Goal: Transaction & Acquisition: Subscribe to service/newsletter

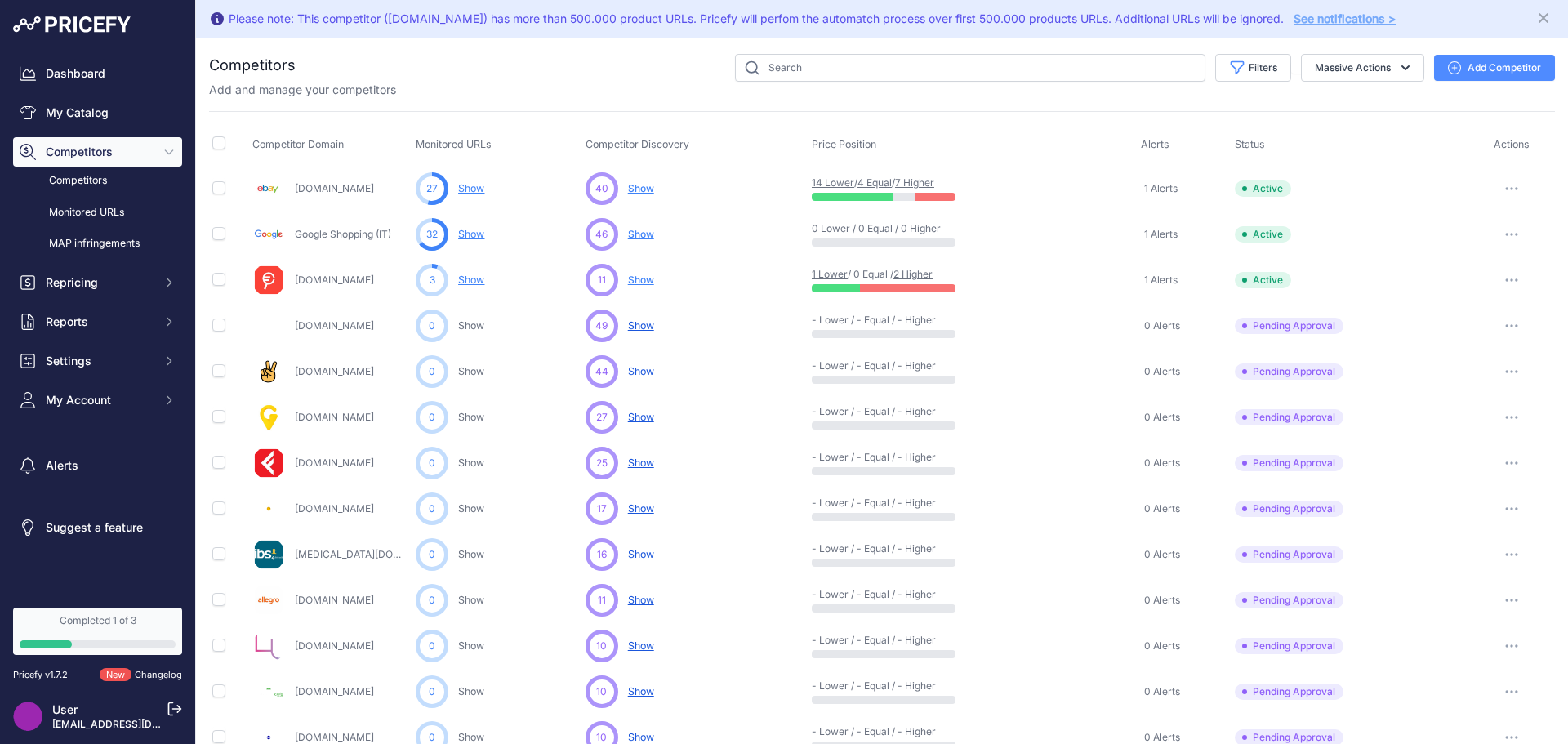
click at [635, 276] on span "Show" at bounding box center [641, 280] width 26 height 12
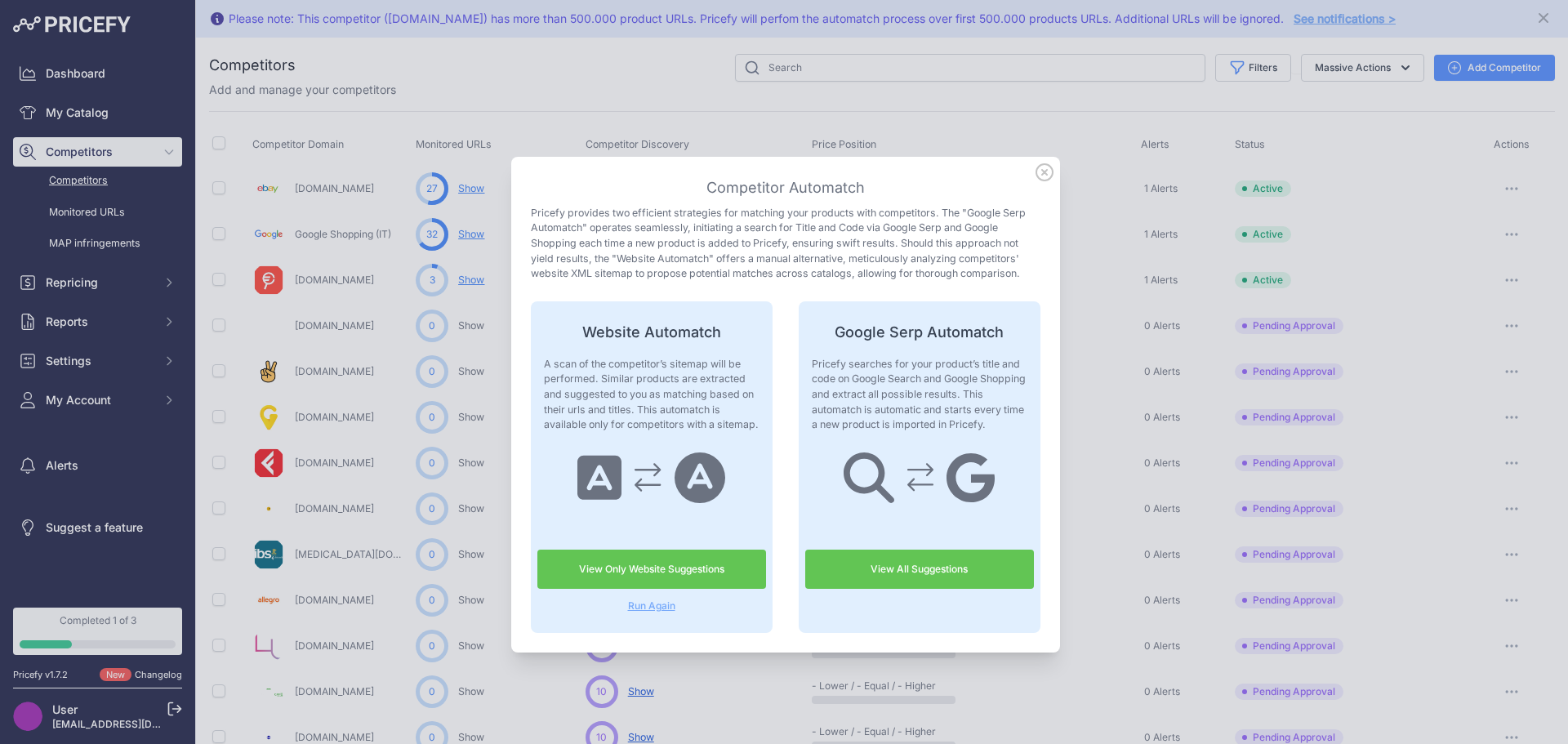
click at [967, 559] on link "View All Suggestions" at bounding box center [919, 569] width 229 height 40
click at [1035, 169] on icon at bounding box center [1044, 173] width 18 height 18
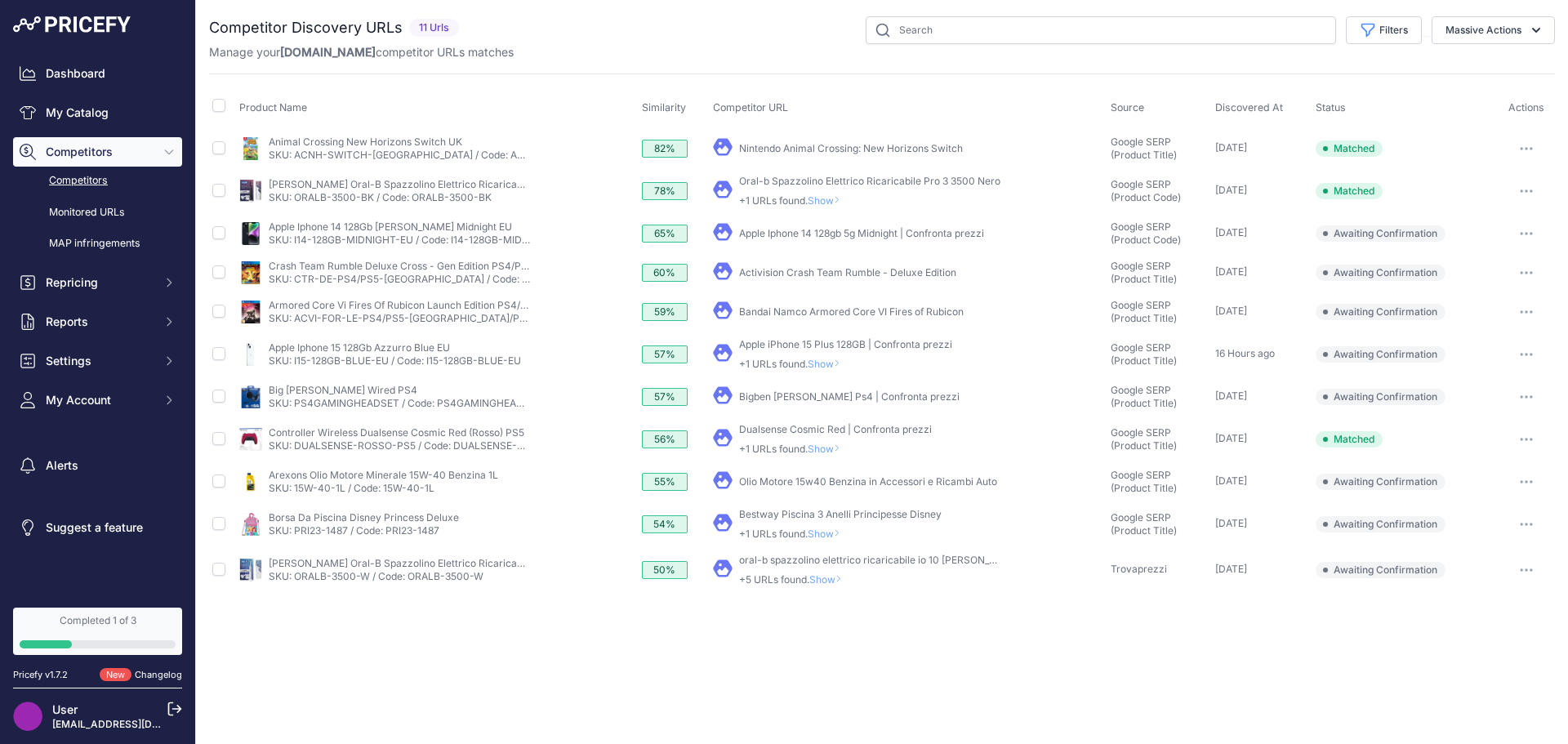
drag, startPoint x: 0, startPoint y: 0, endPoint x: 855, endPoint y: 632, distance: 1063.2
click at [855, 632] on div "Close You are not connected to the internet." at bounding box center [883, 372] width 1373 height 744
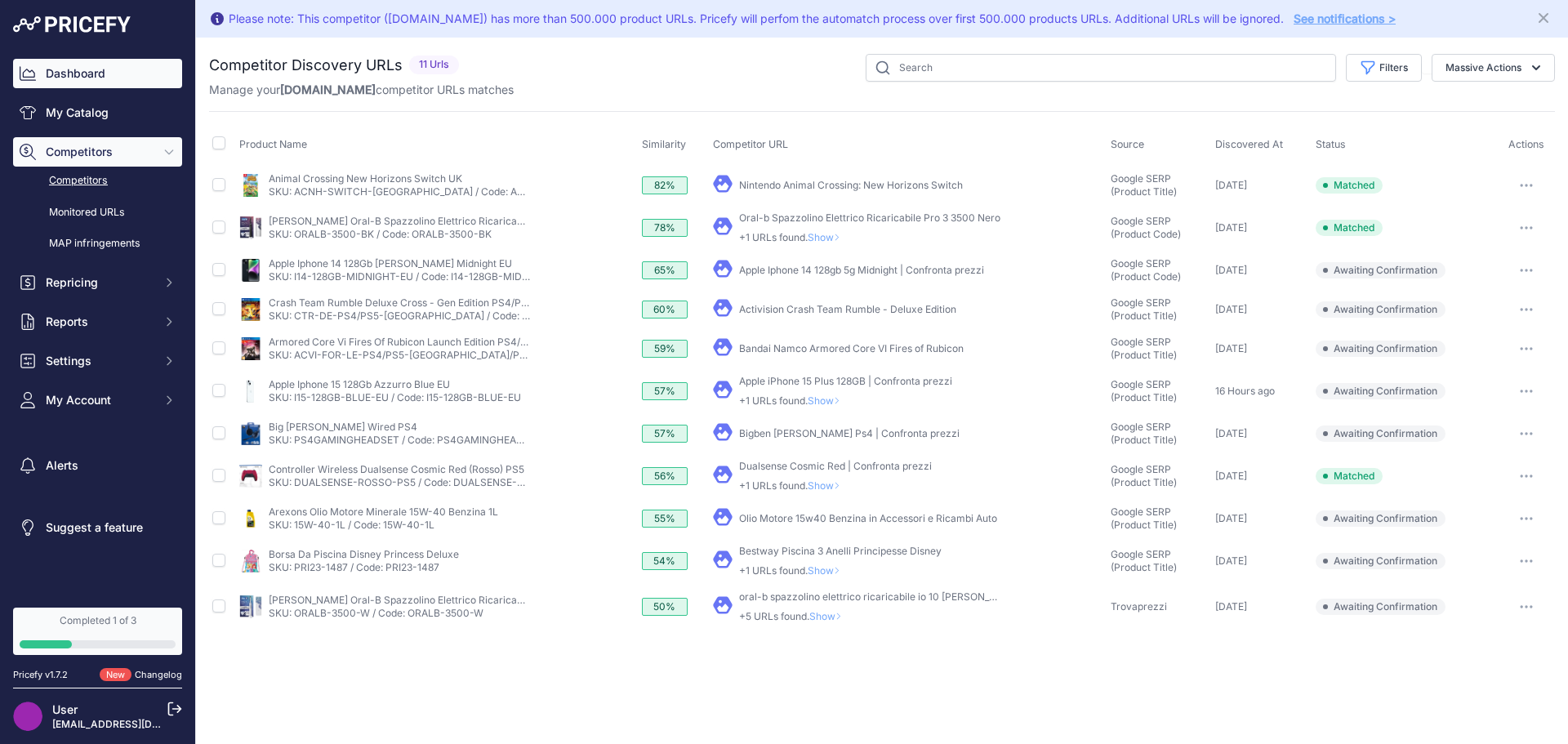
click at [88, 72] on link "Dashboard" at bounding box center [97, 73] width 169 height 30
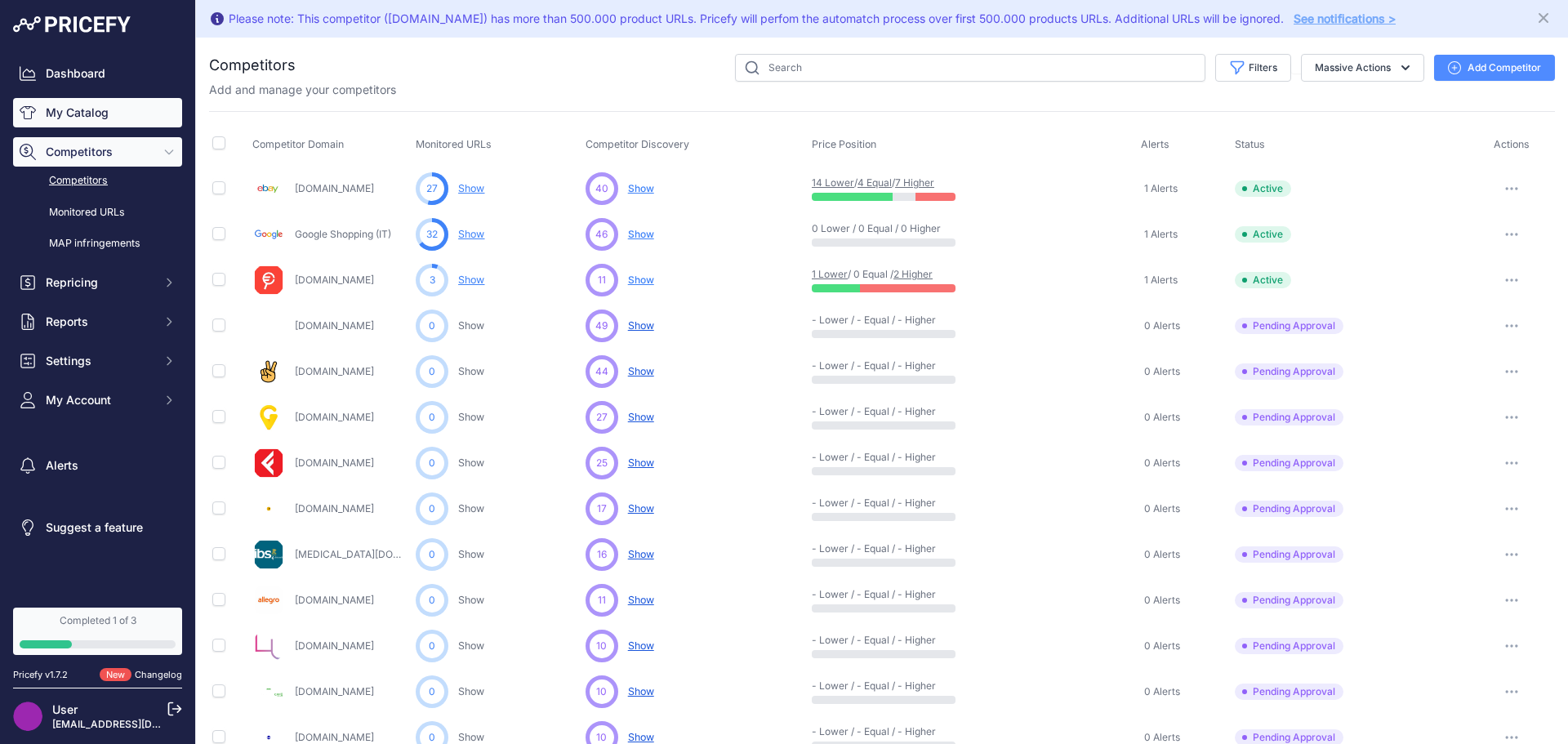
click at [107, 104] on link "My Catalog" at bounding box center [97, 113] width 169 height 30
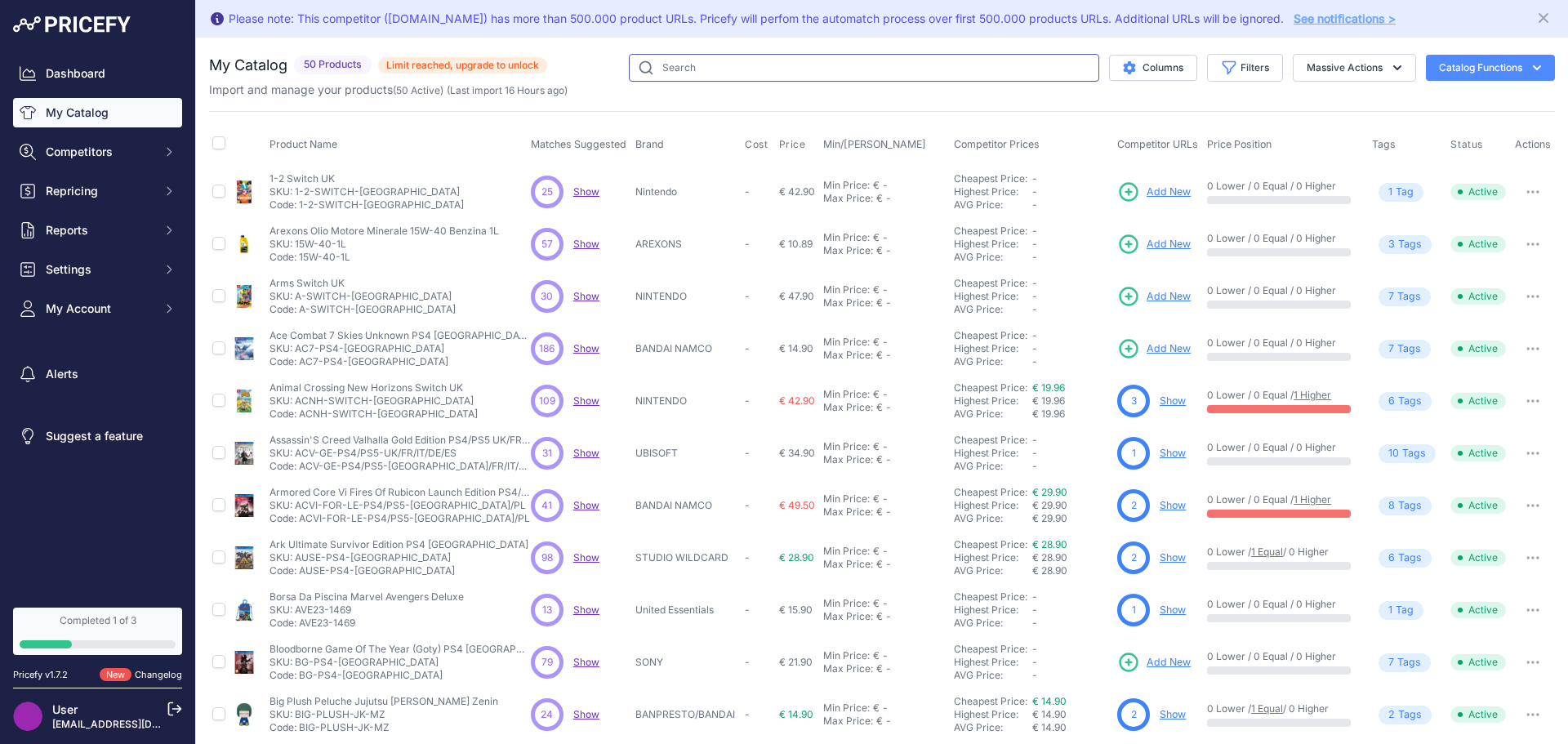
click at [679, 70] on input "text" at bounding box center [864, 67] width 470 height 28
type input "mafia"
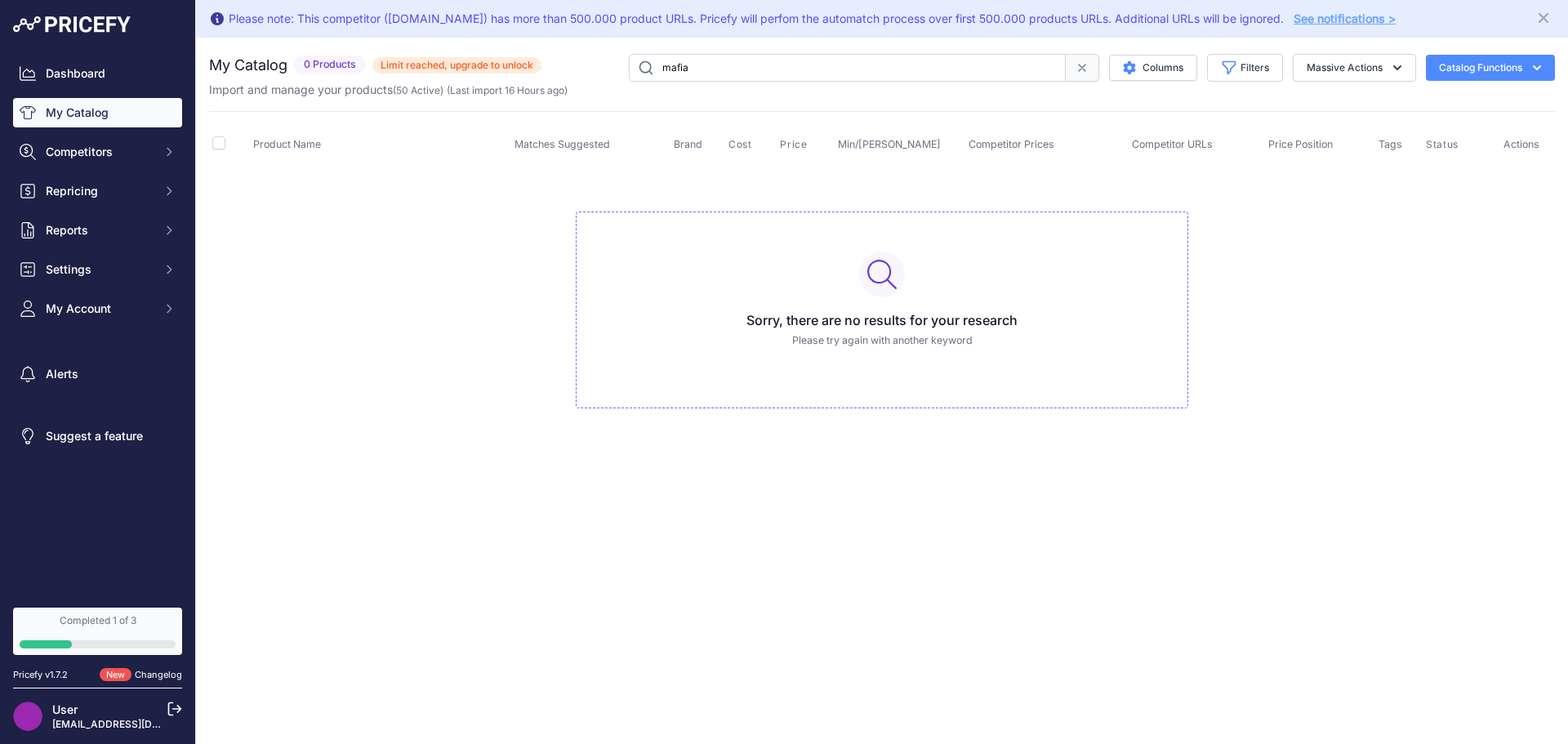
click at [1077, 60] on span at bounding box center [1083, 67] width 34 height 28
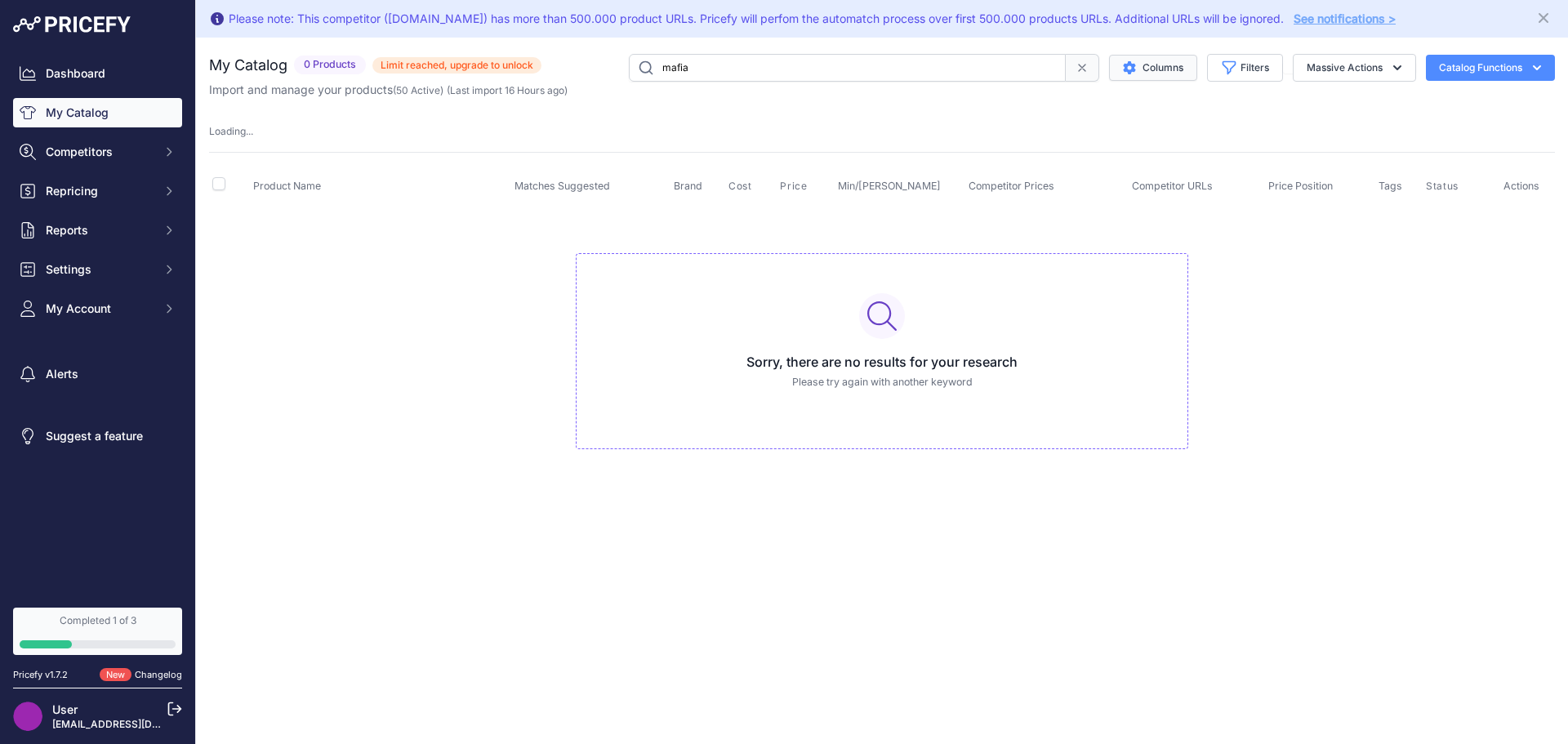
click at [1144, 61] on button "Columns" at bounding box center [1153, 67] width 88 height 26
click at [1151, 65] on button "Columns" at bounding box center [1153, 67] width 88 height 26
click at [1066, 67] on input "mafia" at bounding box center [847, 67] width 437 height 28
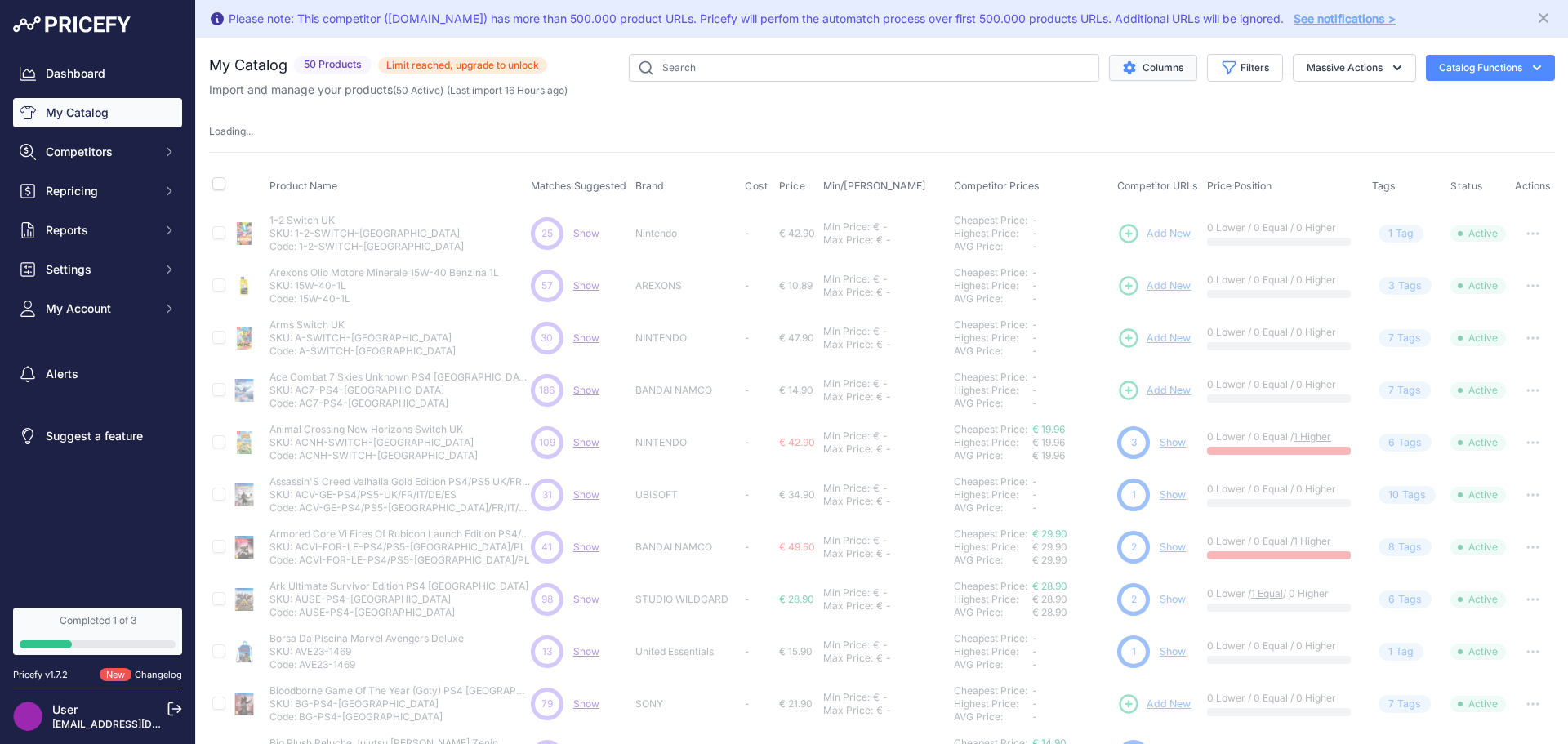
click at [1151, 67] on button "Columns" at bounding box center [1153, 67] width 88 height 26
click at [1148, 71] on button "Columns" at bounding box center [1153, 67] width 88 height 26
click at [1144, 64] on button "Columns" at bounding box center [1153, 67] width 88 height 26
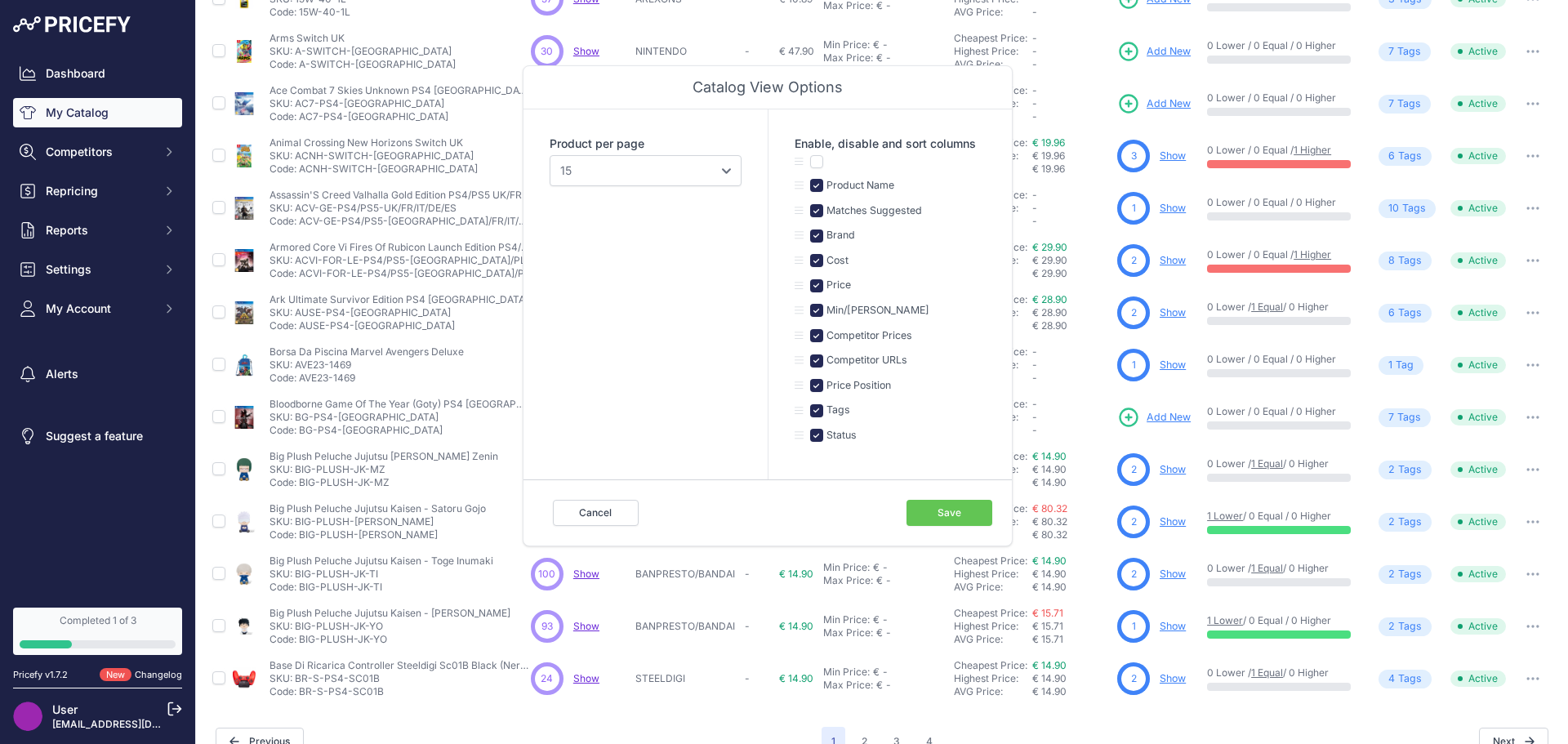
scroll to position [204, 0]
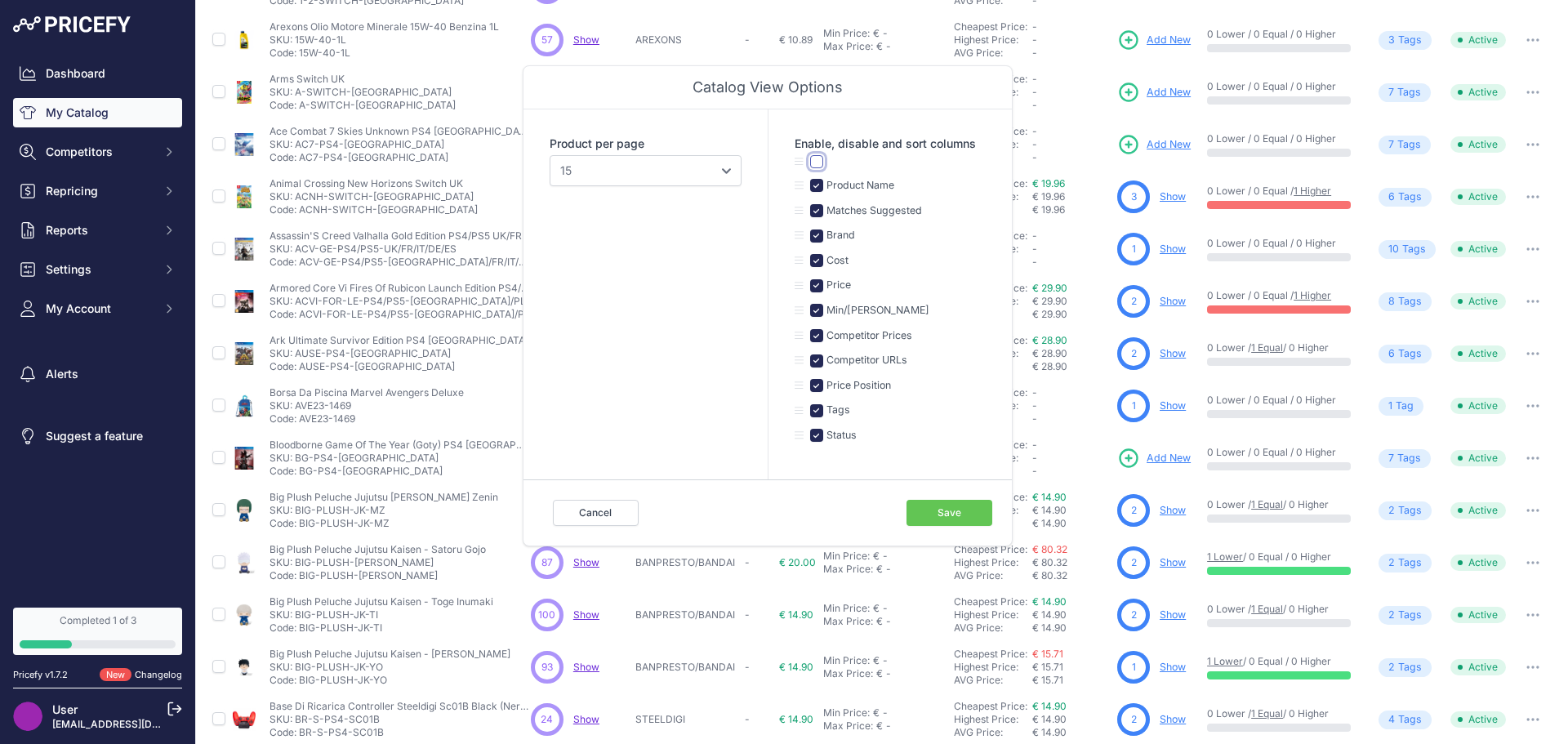
click at [819, 160] on input "checkbox" at bounding box center [816, 161] width 13 height 13
checkbox input "true"
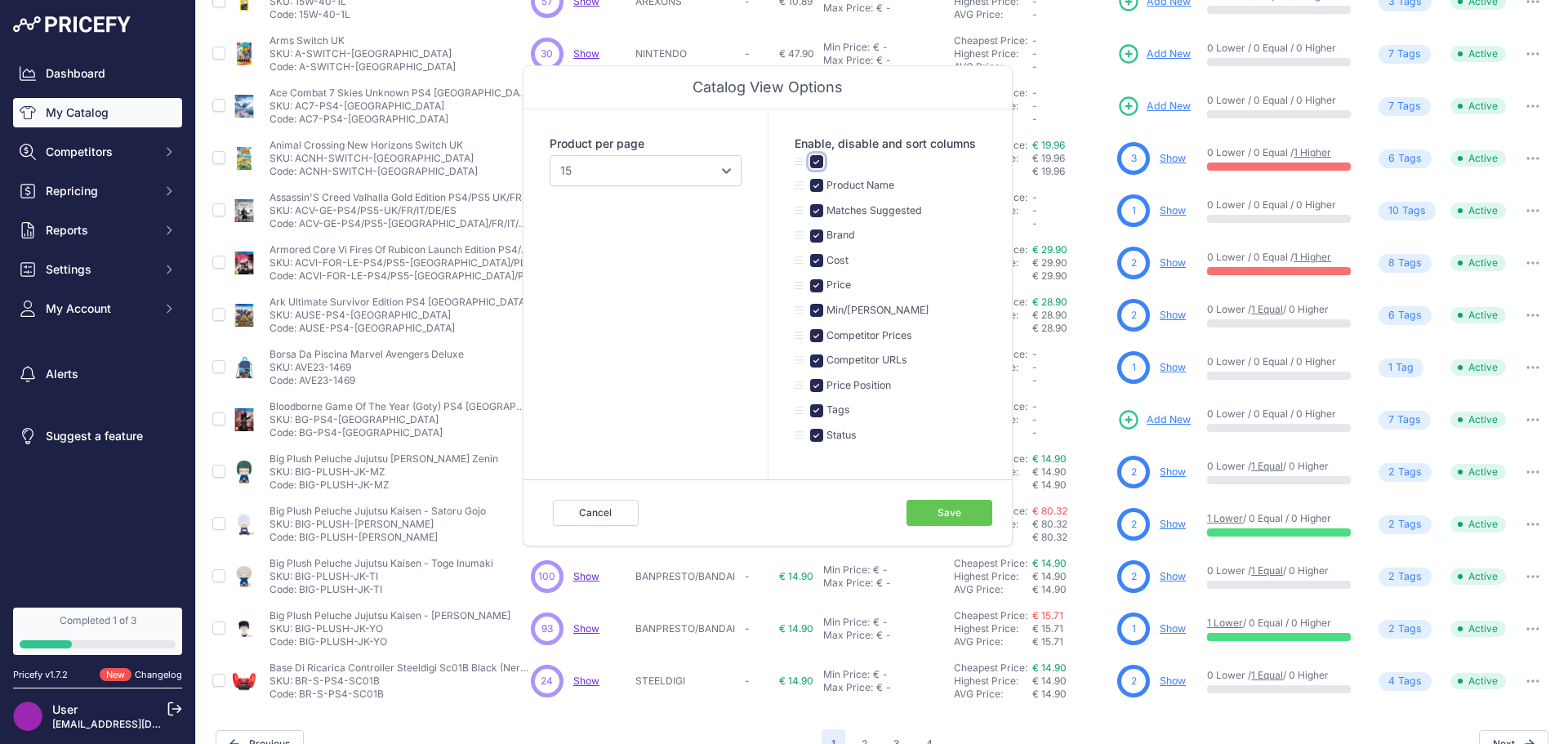
scroll to position [274, 0]
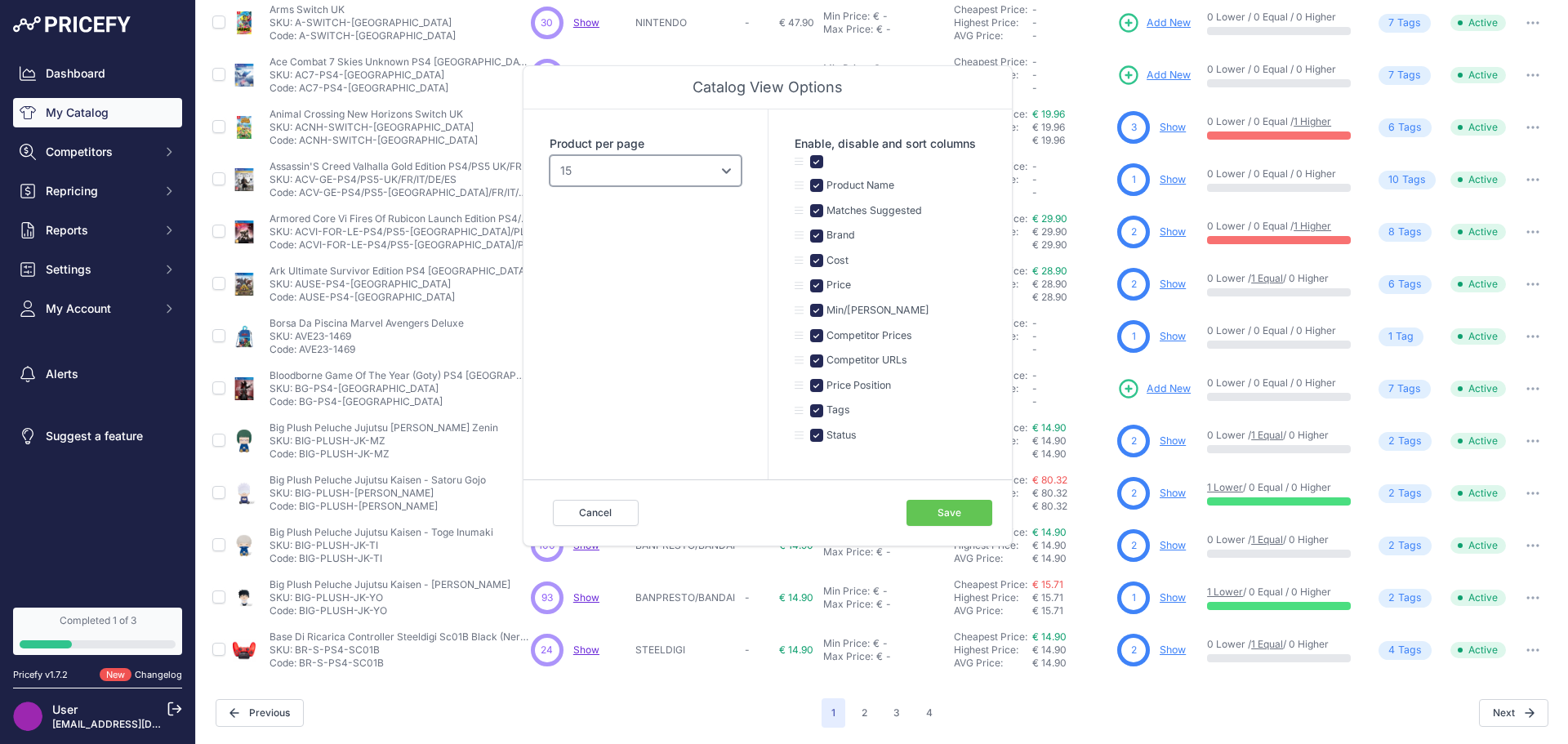
click at [693, 179] on select "10 15 20 25 50 100" at bounding box center [646, 170] width 192 height 31
select select "100"
click at [549, 155] on select "10 15 20 25 50 100" at bounding box center [646, 170] width 192 height 31
click at [923, 507] on button "Save" at bounding box center [949, 513] width 85 height 26
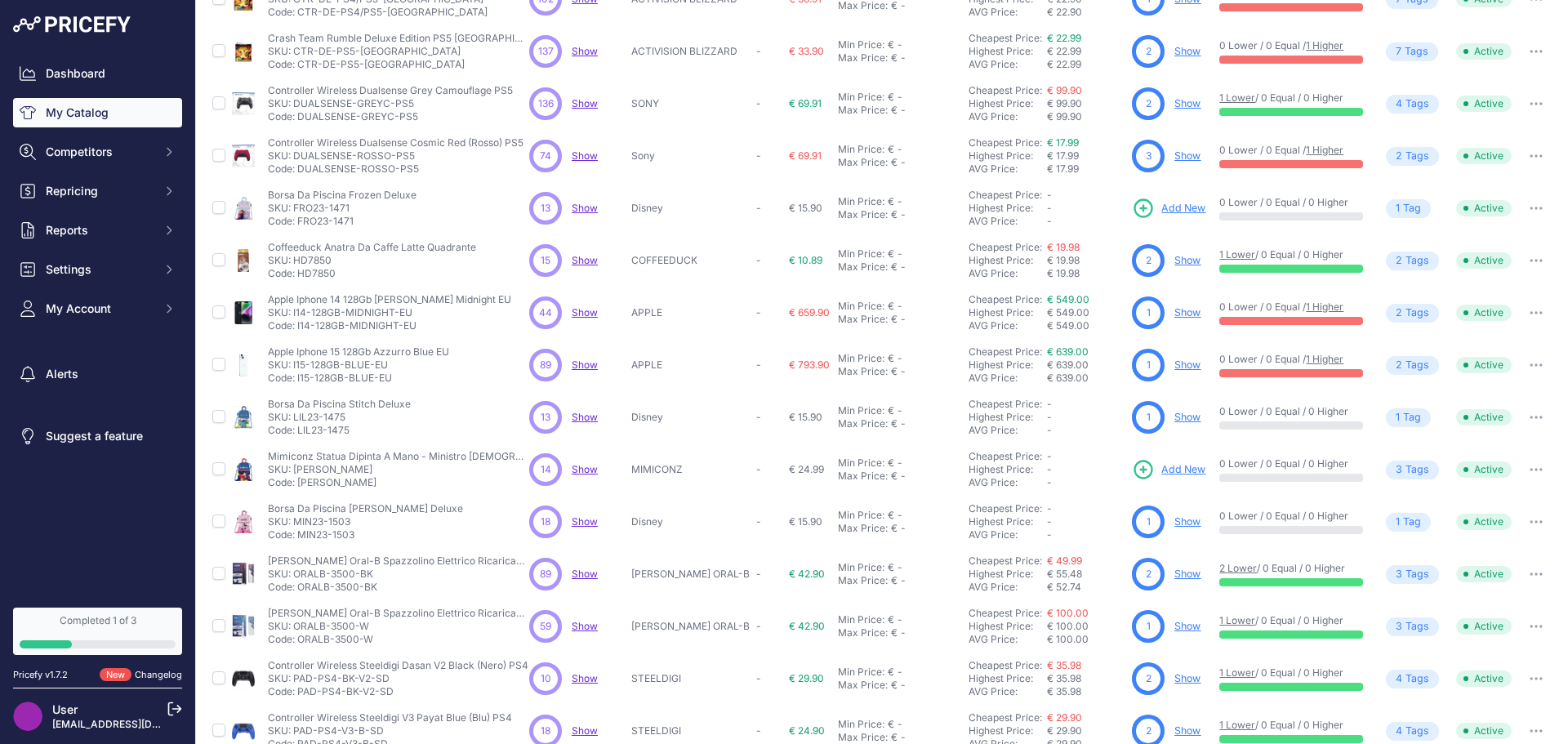
scroll to position [2052, 0]
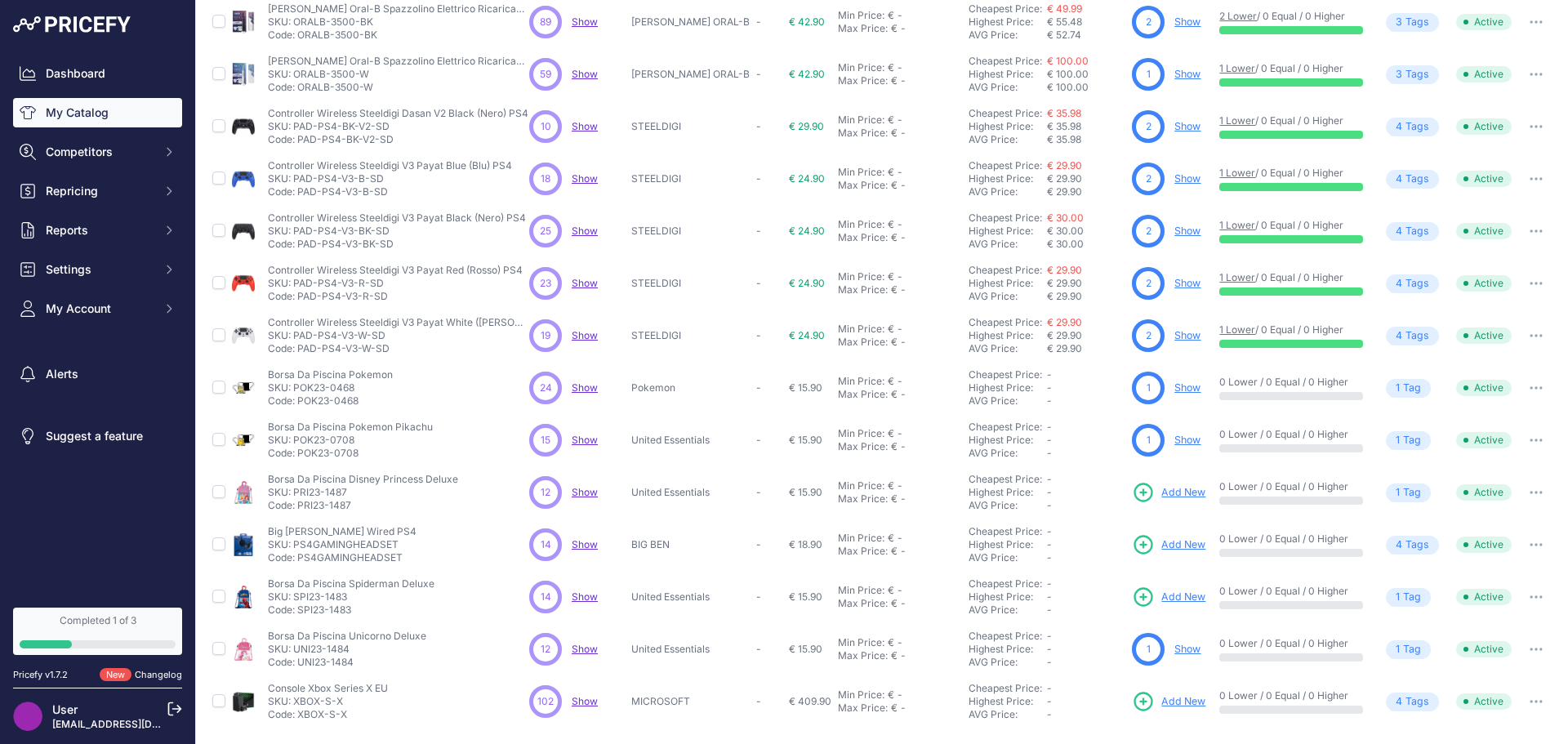
click at [584, 339] on span "Show" at bounding box center [585, 335] width 26 height 12
click at [100, 67] on link "Dashboard" at bounding box center [97, 73] width 169 height 30
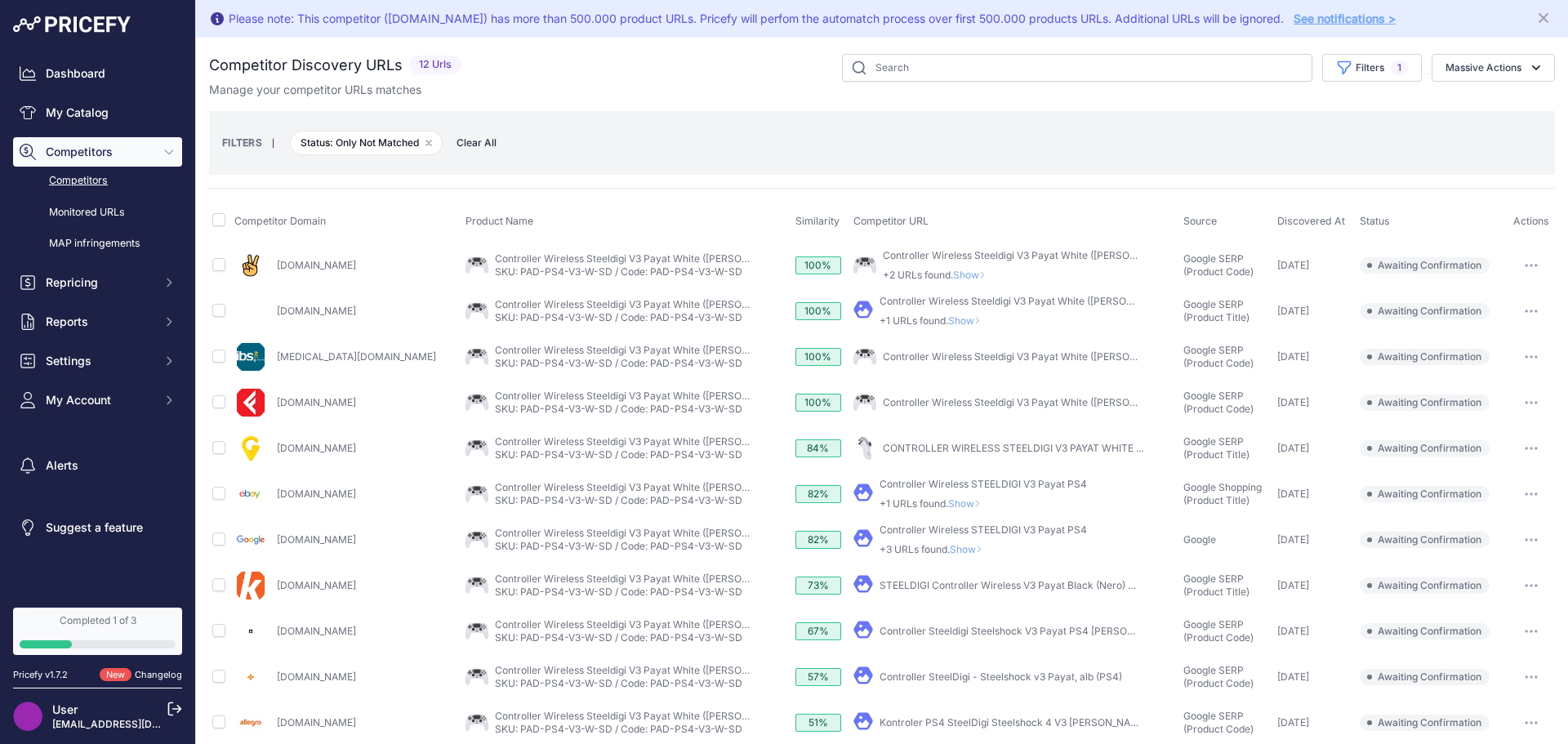
scroll to position [63, 0]
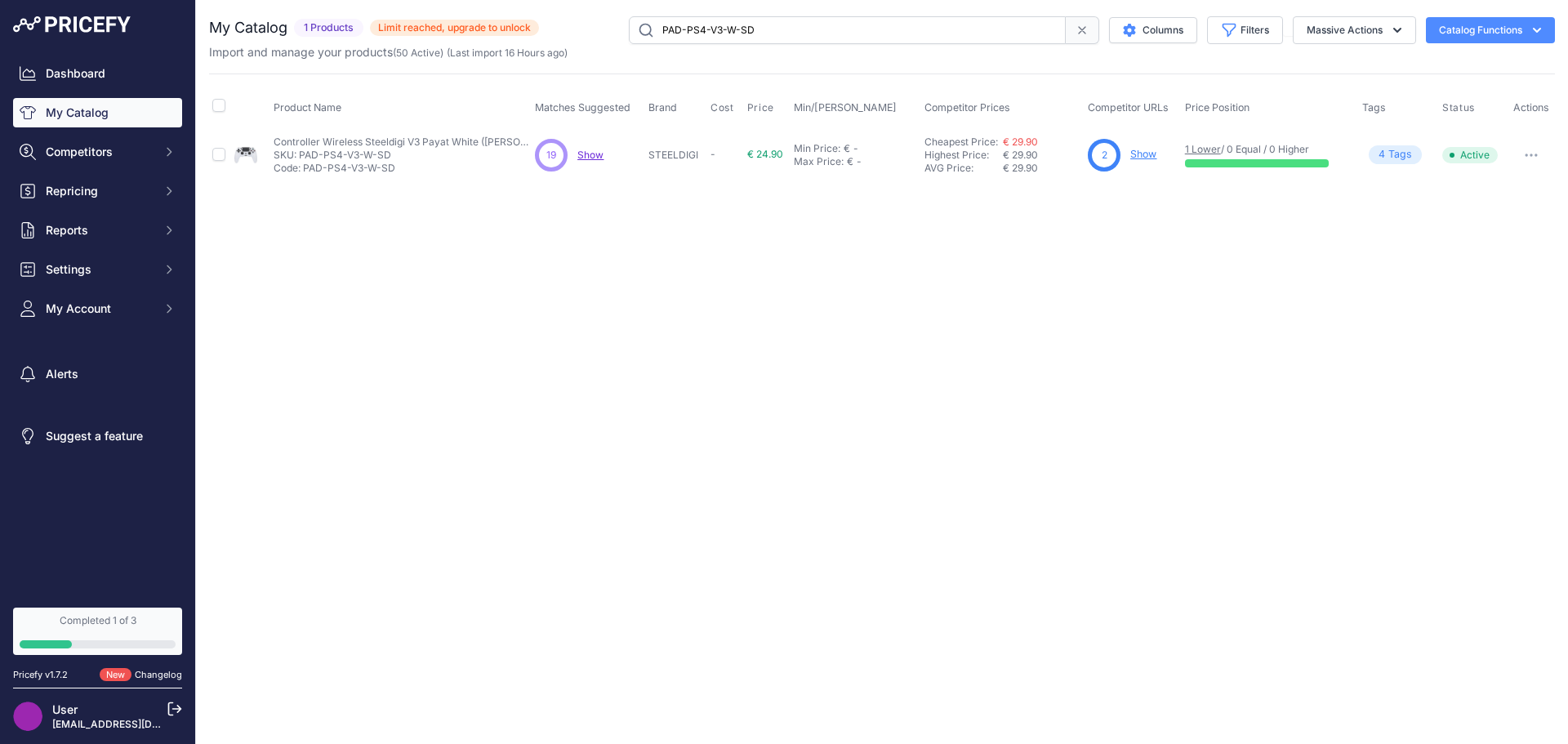
click at [589, 161] on p "Show Discovering..." at bounding box center [590, 155] width 26 height 13
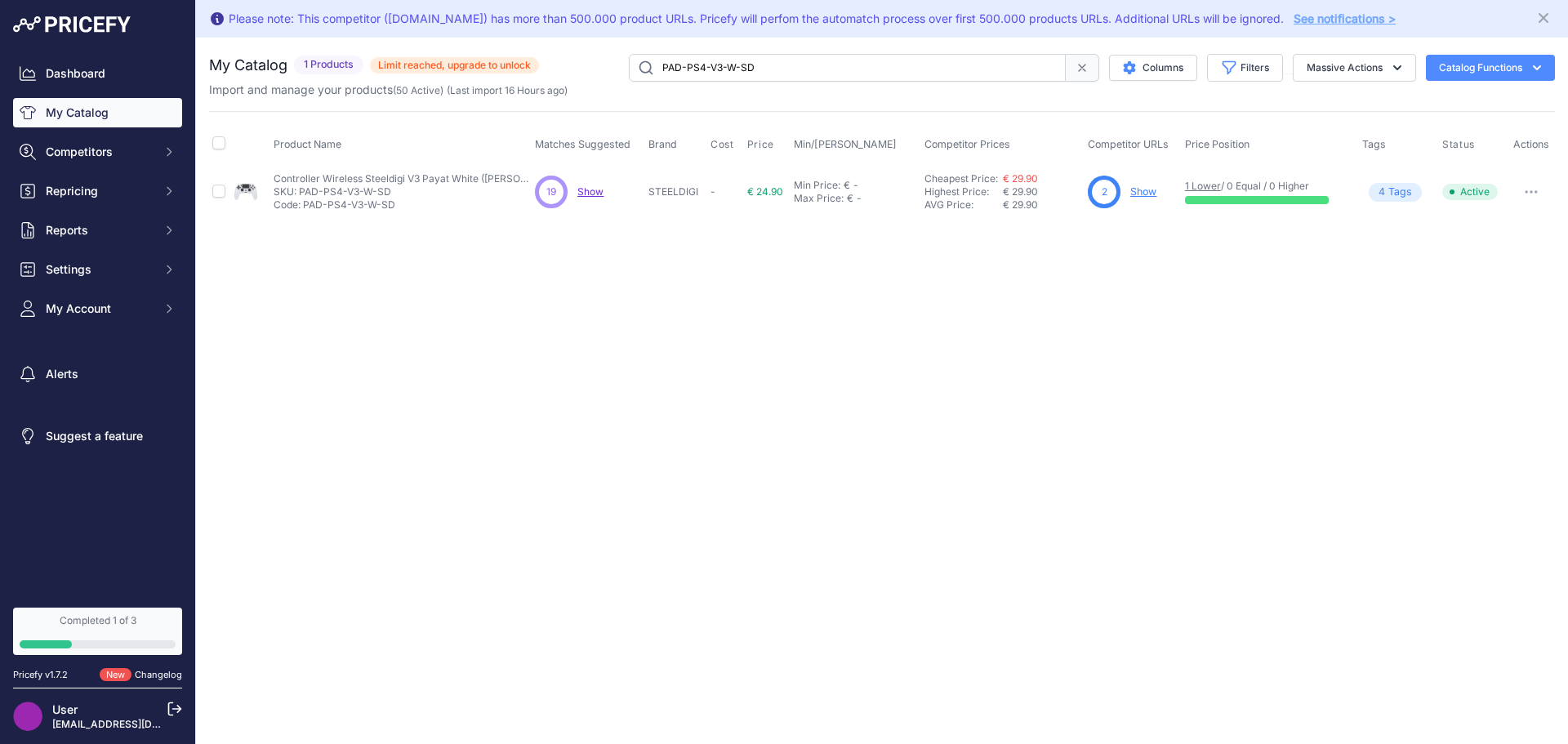
click at [591, 193] on span "Show" at bounding box center [590, 191] width 26 height 12
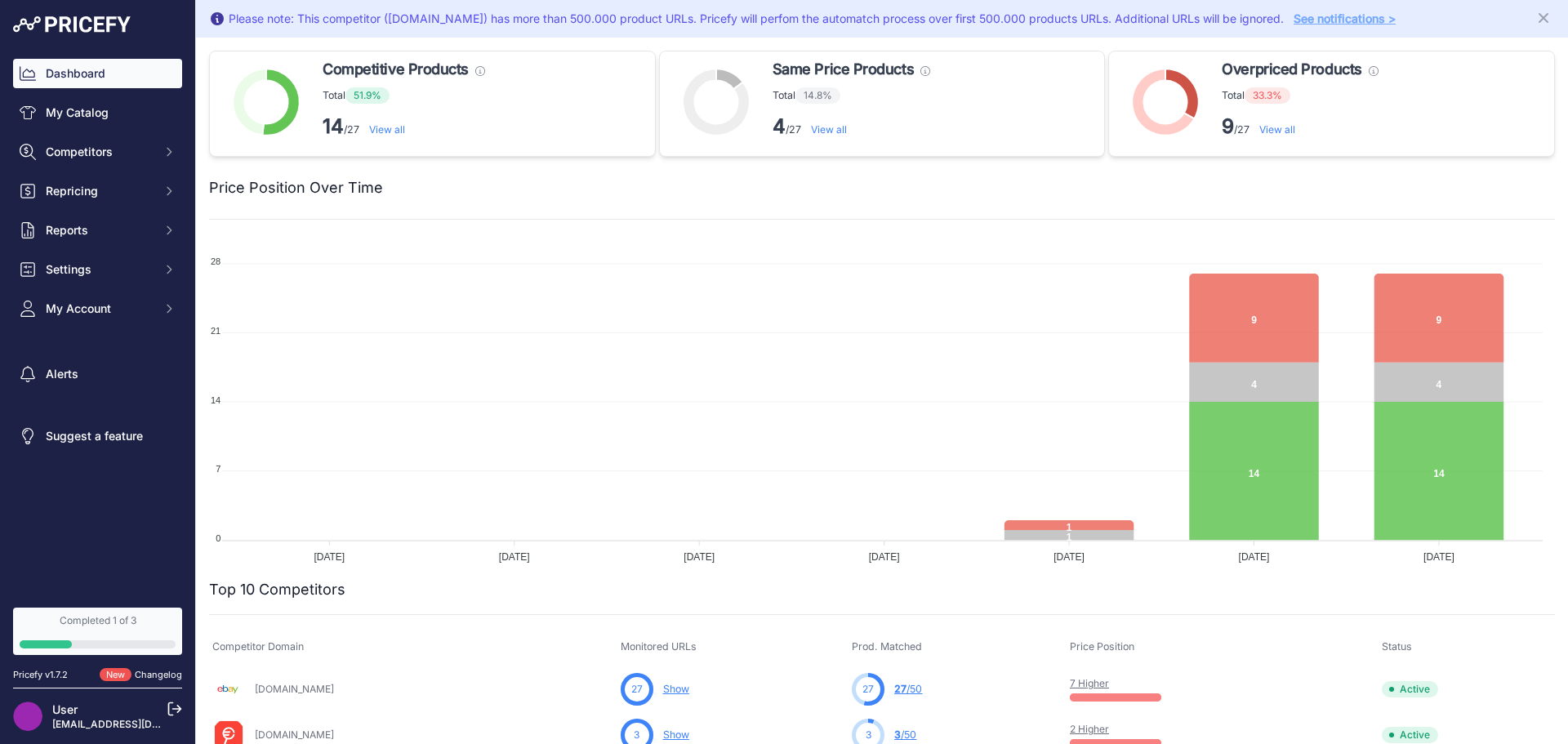
click at [165, 675] on link "Changelog" at bounding box center [159, 676] width 48 height 12
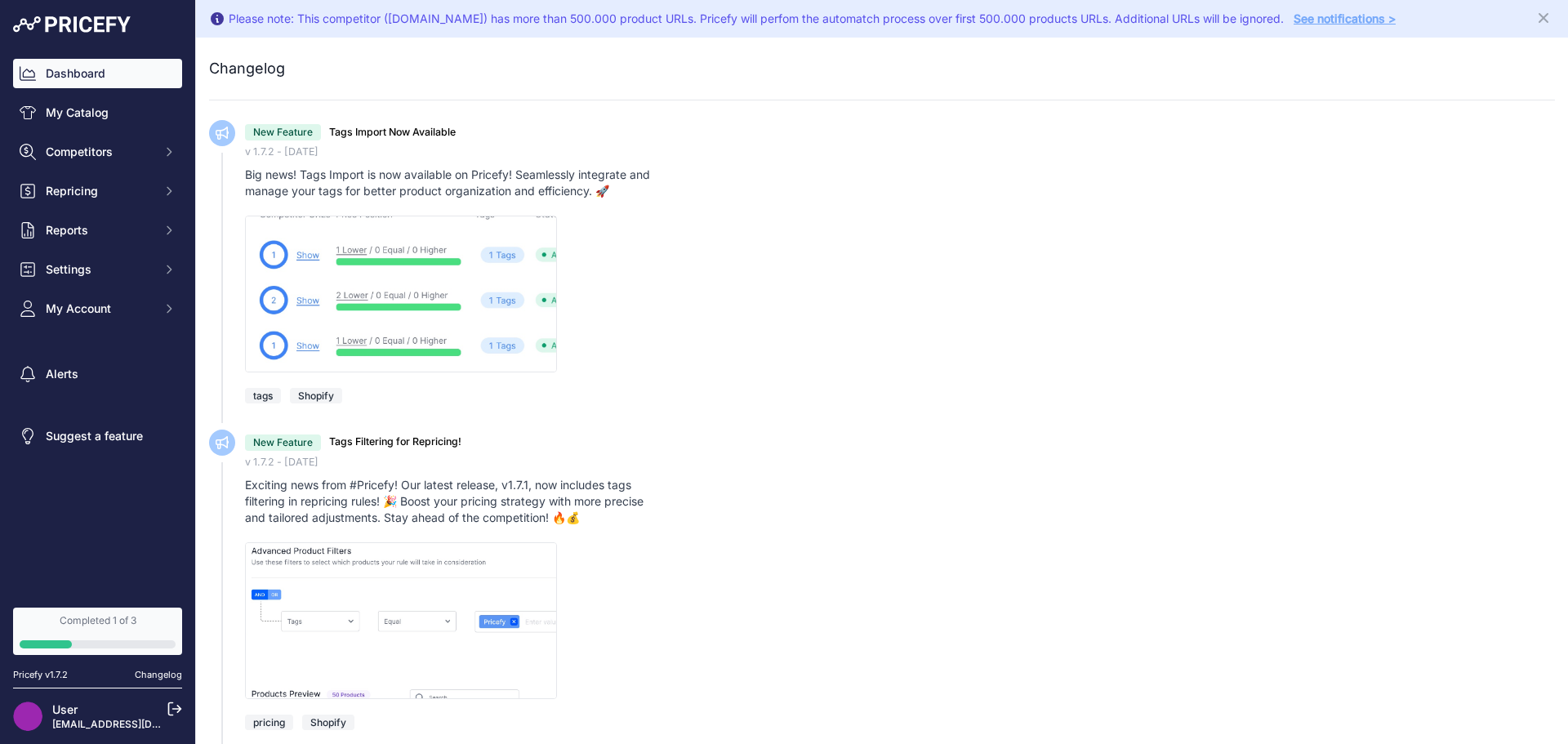
click at [110, 83] on link "Dashboard" at bounding box center [97, 73] width 169 height 30
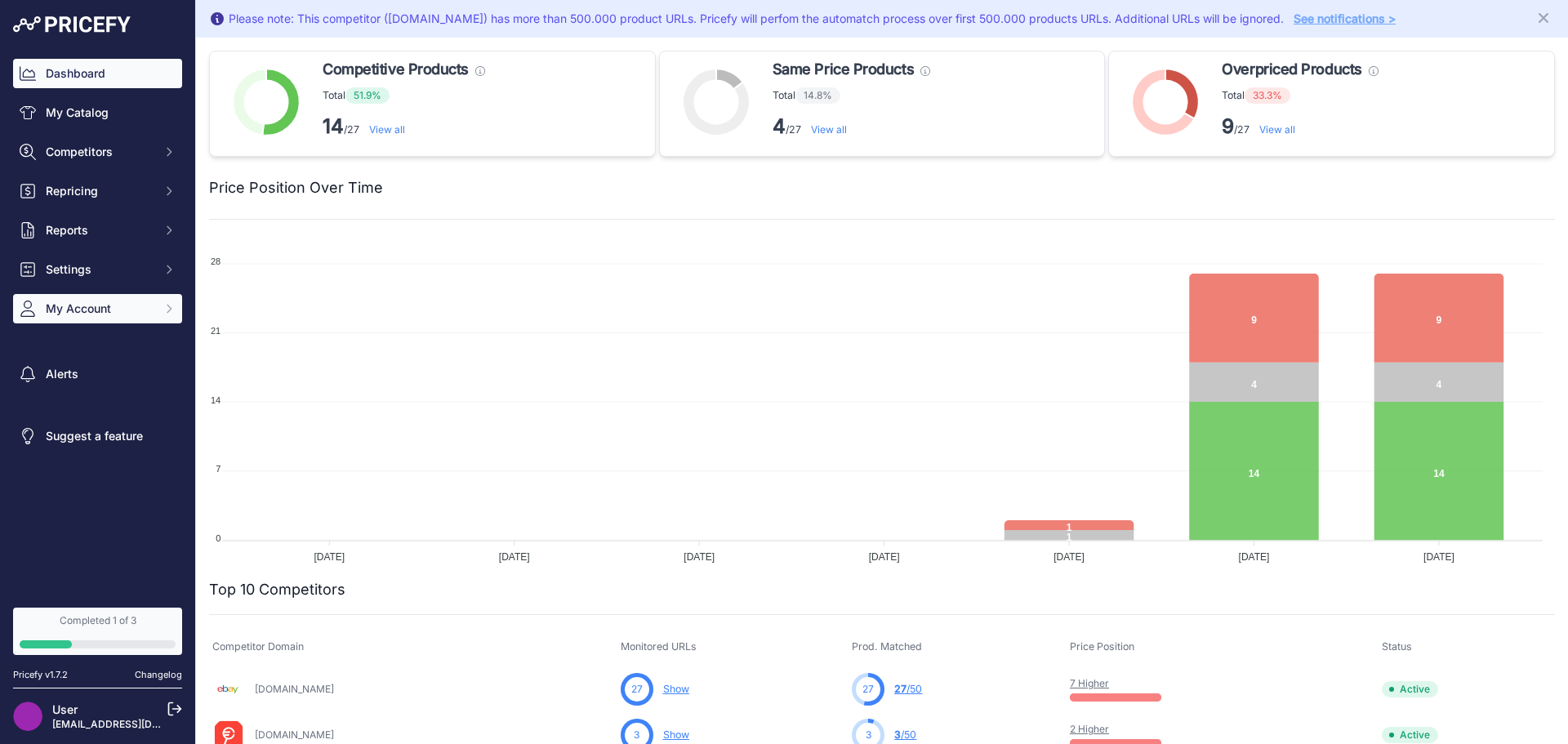
click at [91, 302] on span "My Account" at bounding box center [99, 309] width 107 height 16
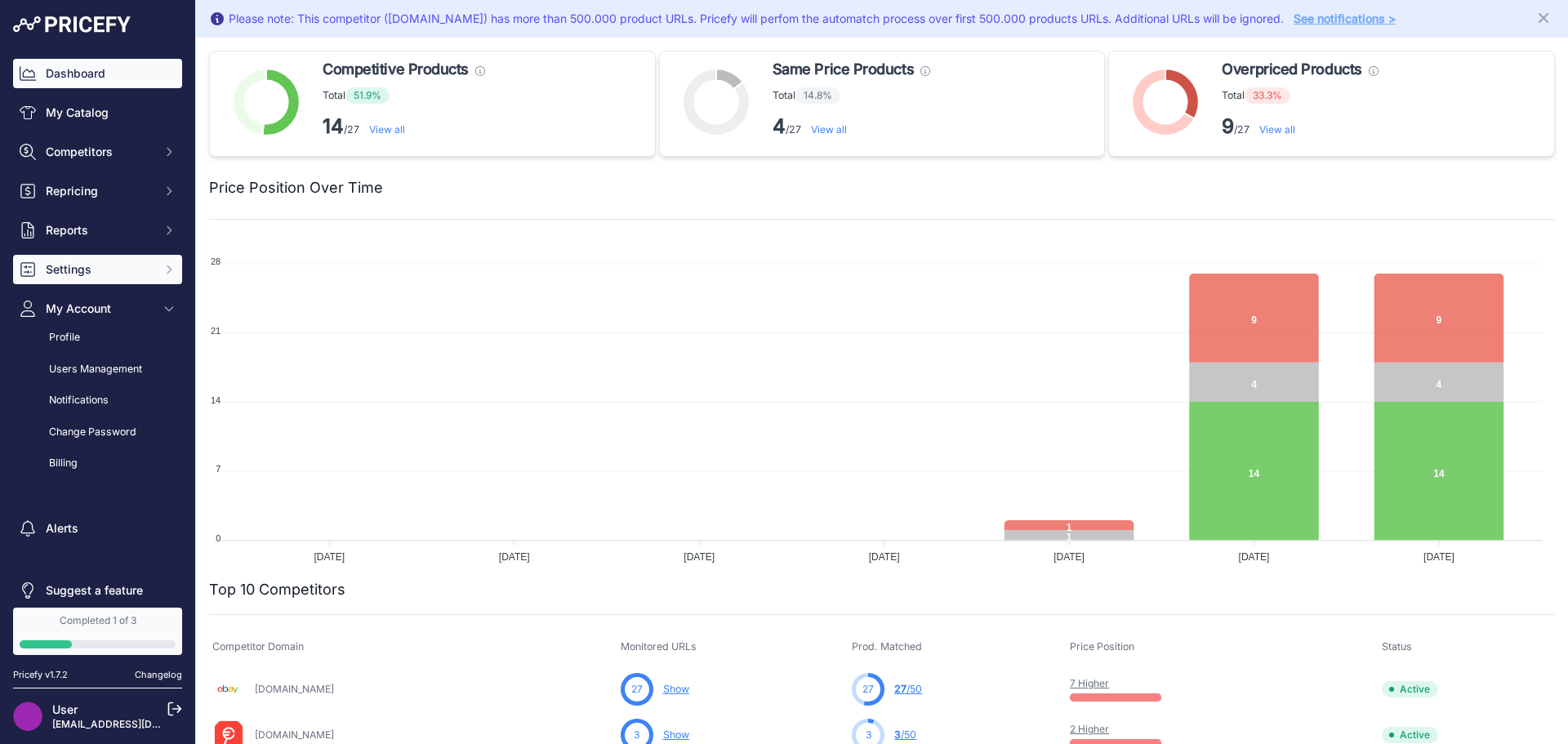
click at [91, 279] on button "Settings" at bounding box center [97, 270] width 169 height 30
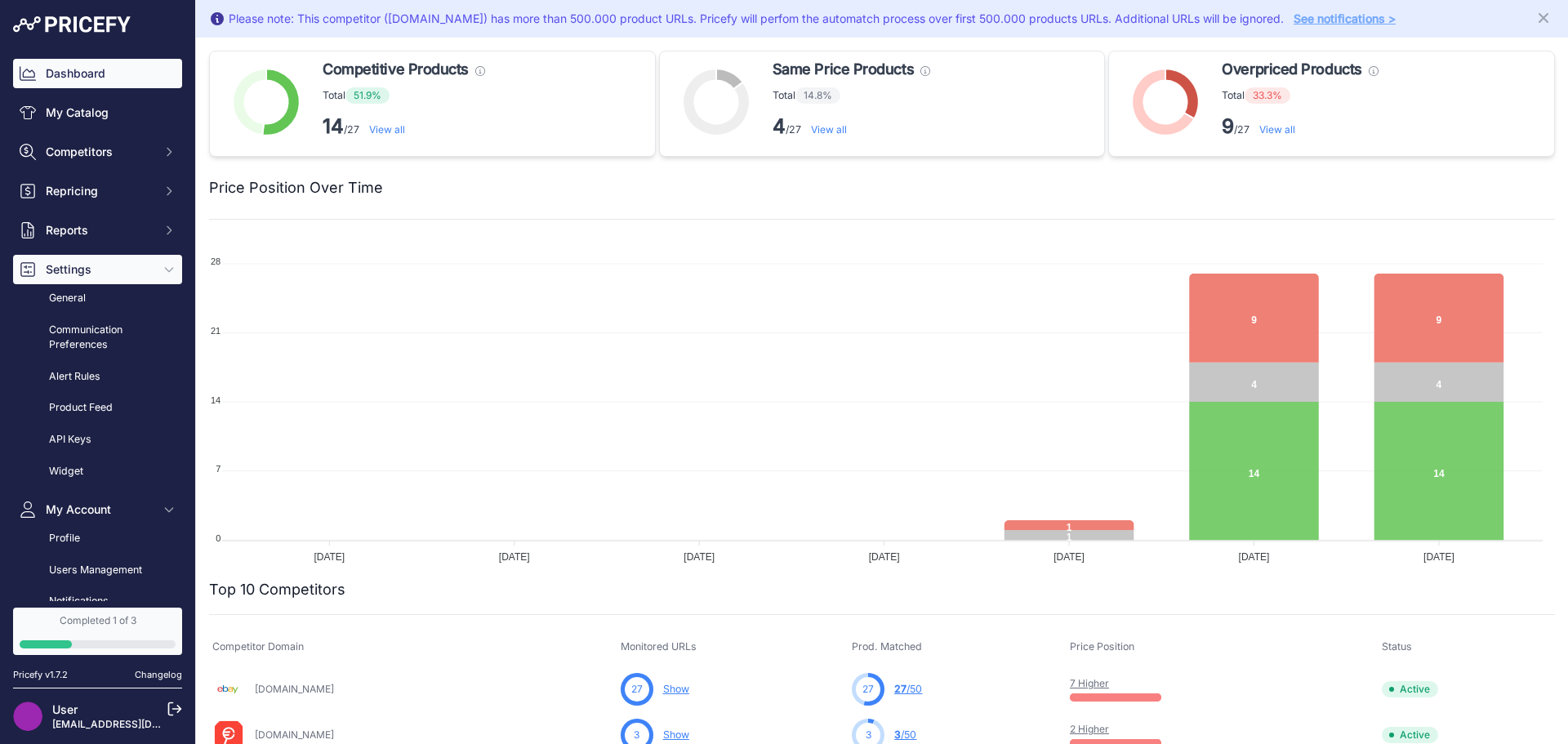
click at [95, 276] on span "Settings" at bounding box center [99, 270] width 107 height 16
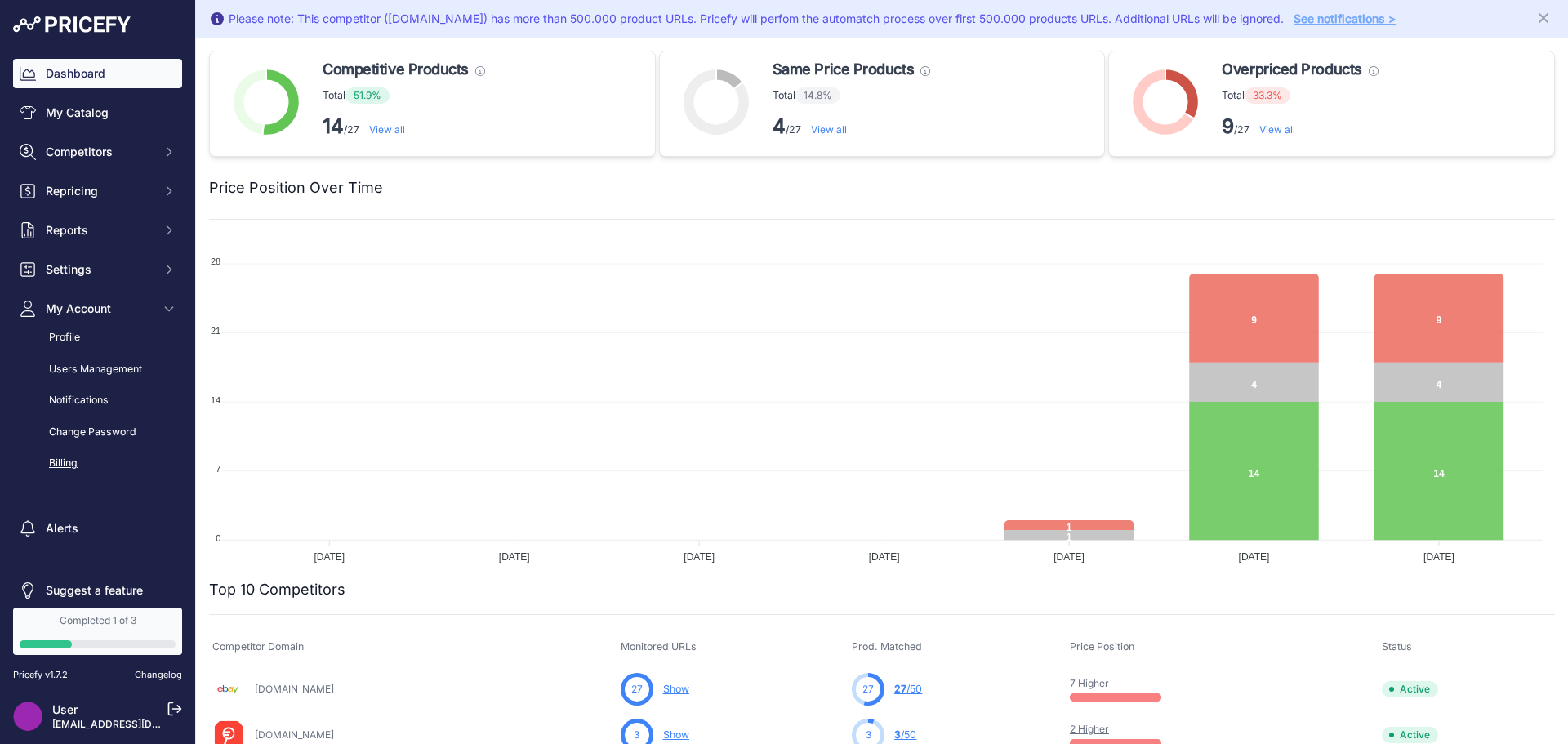
click at [91, 466] on link "Billing" at bounding box center [97, 463] width 169 height 29
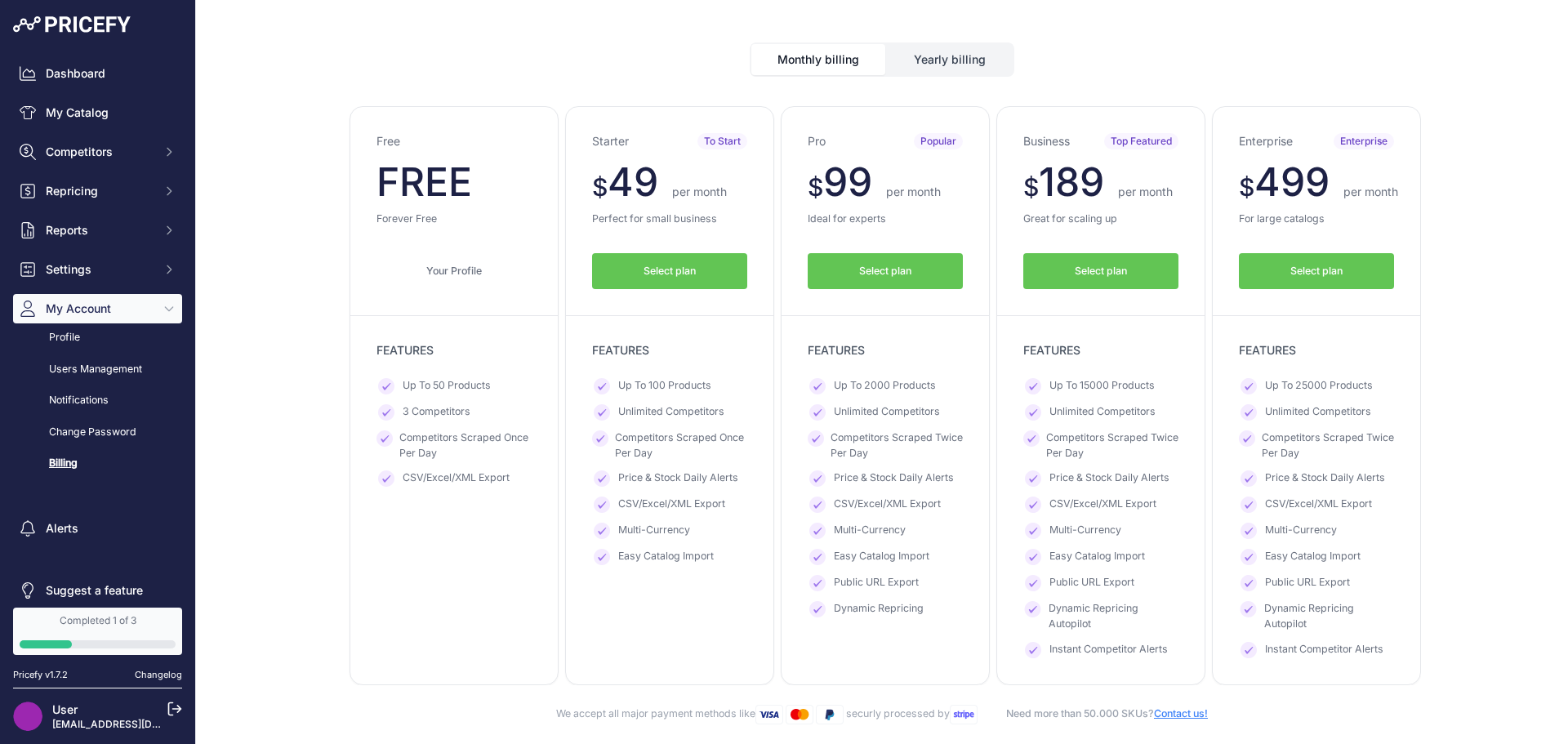
scroll to position [119, 0]
click at [975, 67] on button "Yearly billing" at bounding box center [949, 59] width 126 height 31
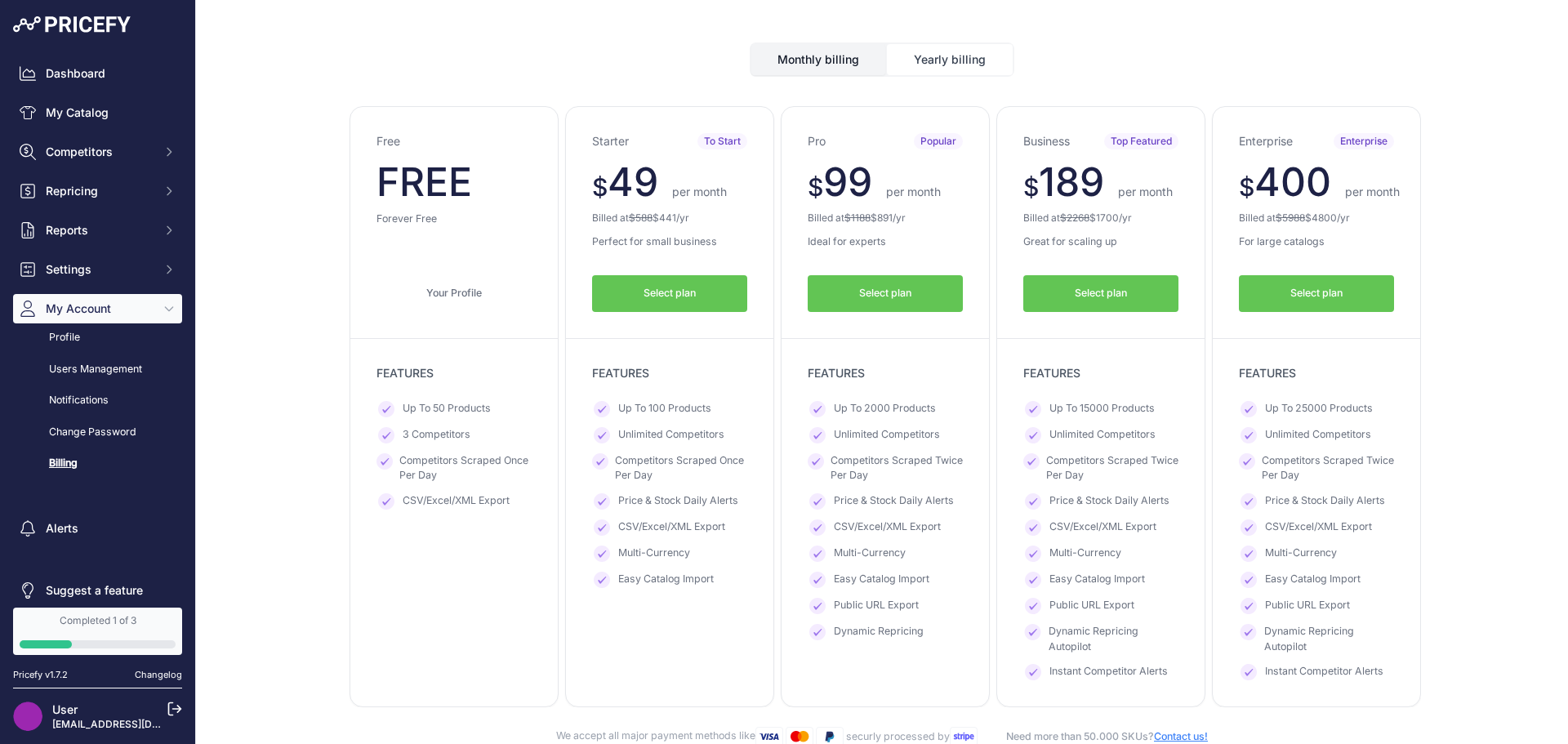
click at [845, 69] on button "Monthly billing" at bounding box center [818, 59] width 134 height 31
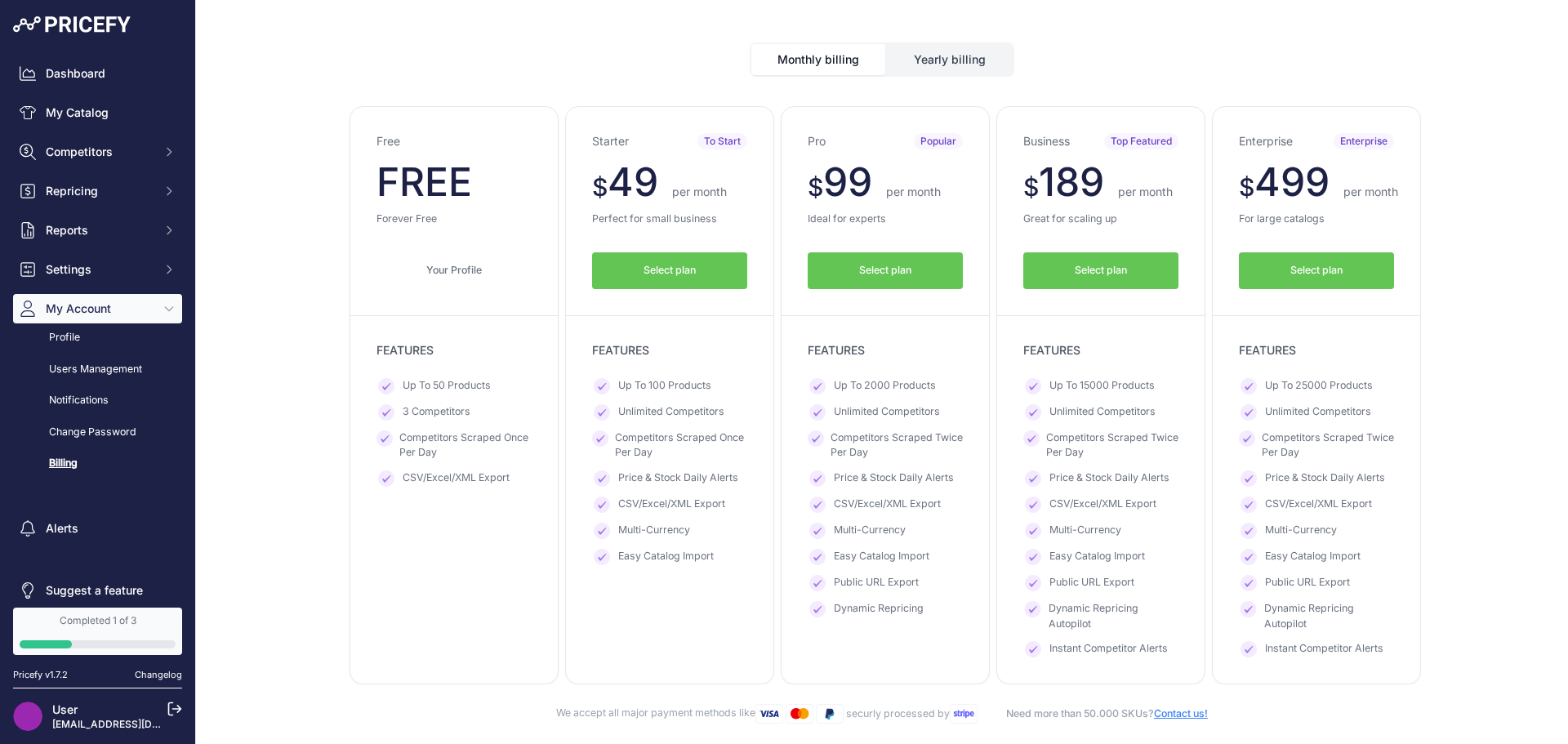
click at [1100, 275] on span "Select plan" at bounding box center [1101, 271] width 53 height 16
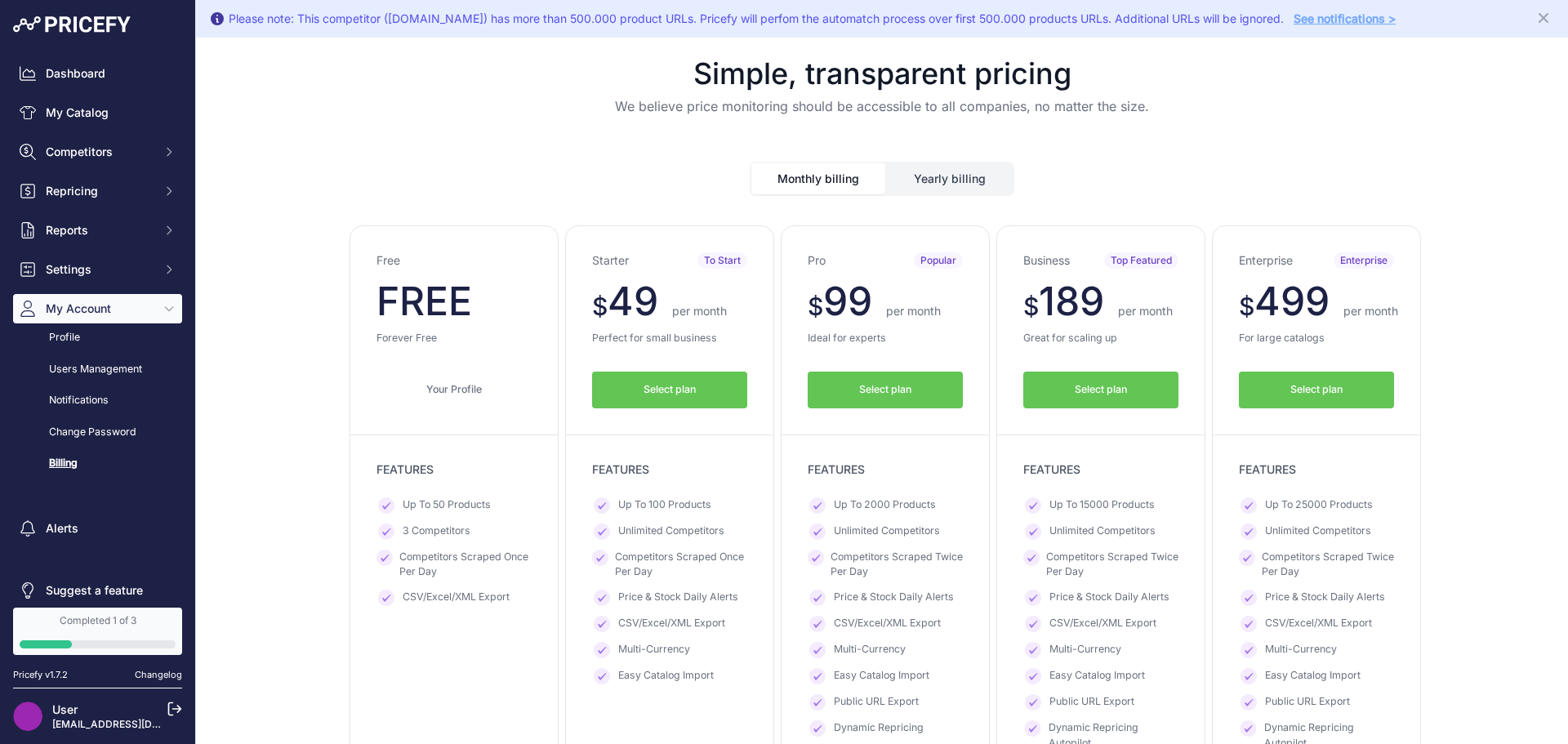
drag, startPoint x: 0, startPoint y: 0, endPoint x: 434, endPoint y: 95, distance: 444.3
click at [434, 95] on div "Simple, transparent pricing We believe price monitoring should be accessible to…" at bounding box center [882, 86] width 1346 height 59
click at [123, 80] on link "Dashboard" at bounding box center [97, 73] width 169 height 30
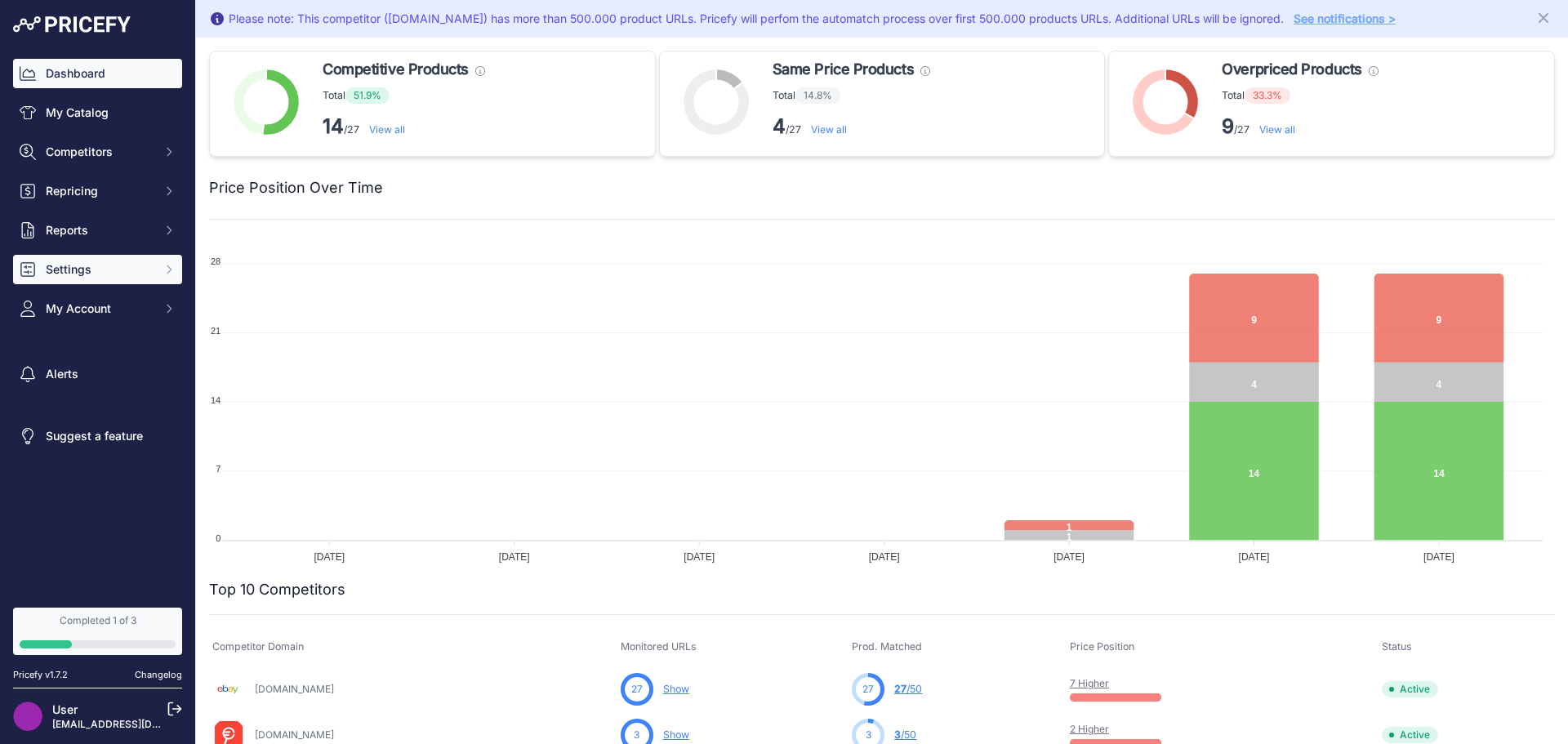
click at [122, 280] on button "Settings" at bounding box center [97, 270] width 169 height 30
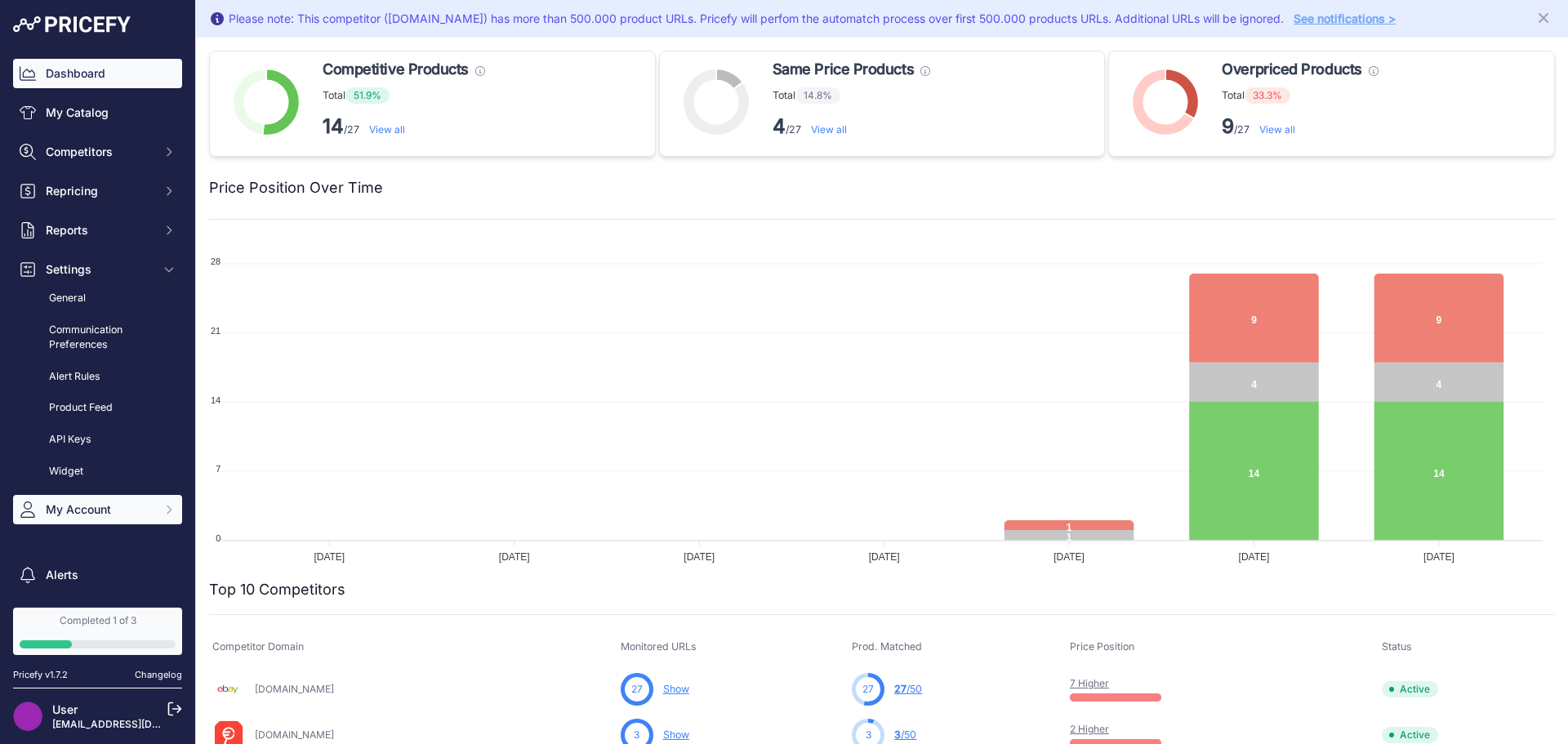
click at [104, 517] on span "My Account" at bounding box center [99, 510] width 107 height 16
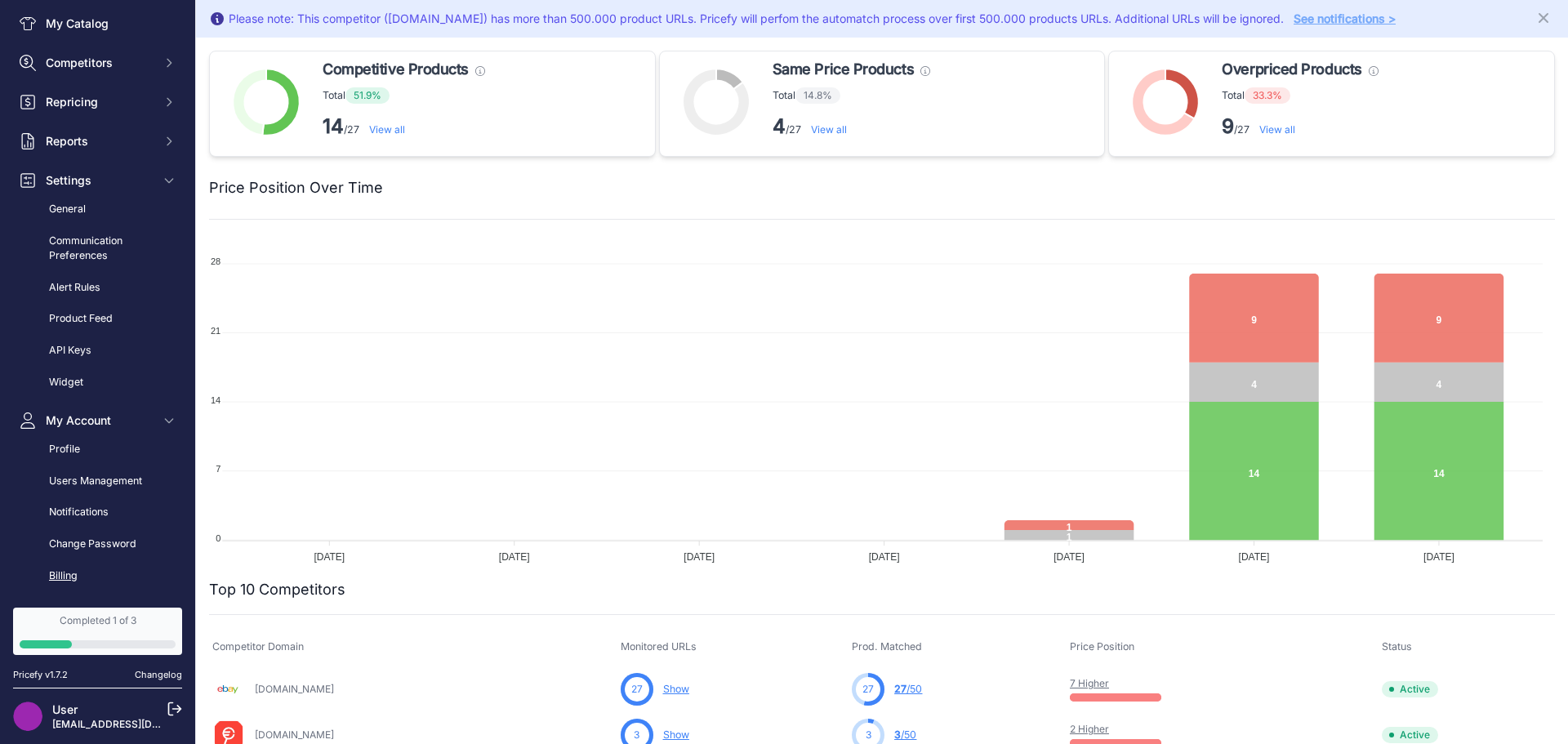
scroll to position [164, 0]
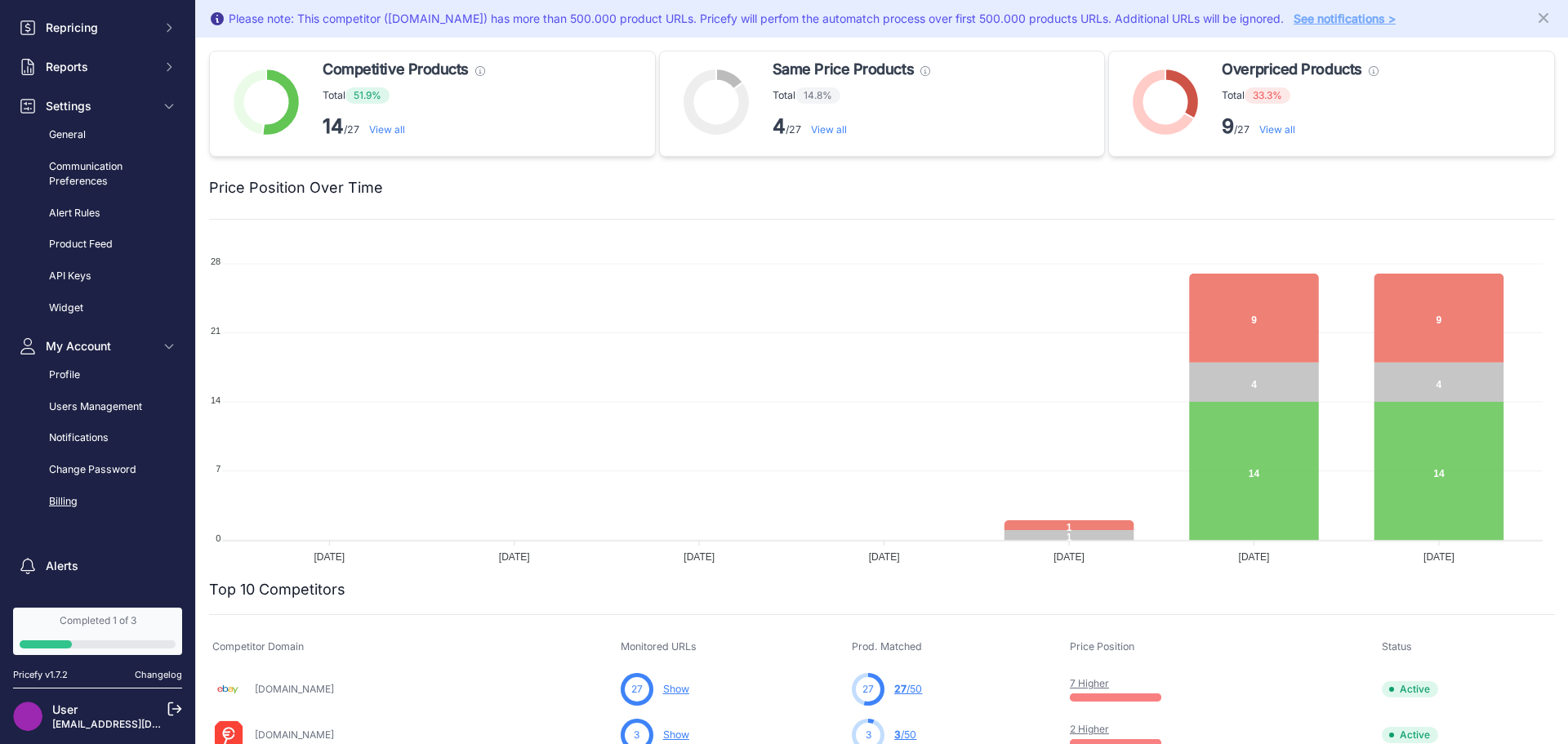
click at [99, 502] on link "Billing" at bounding box center [97, 502] width 169 height 29
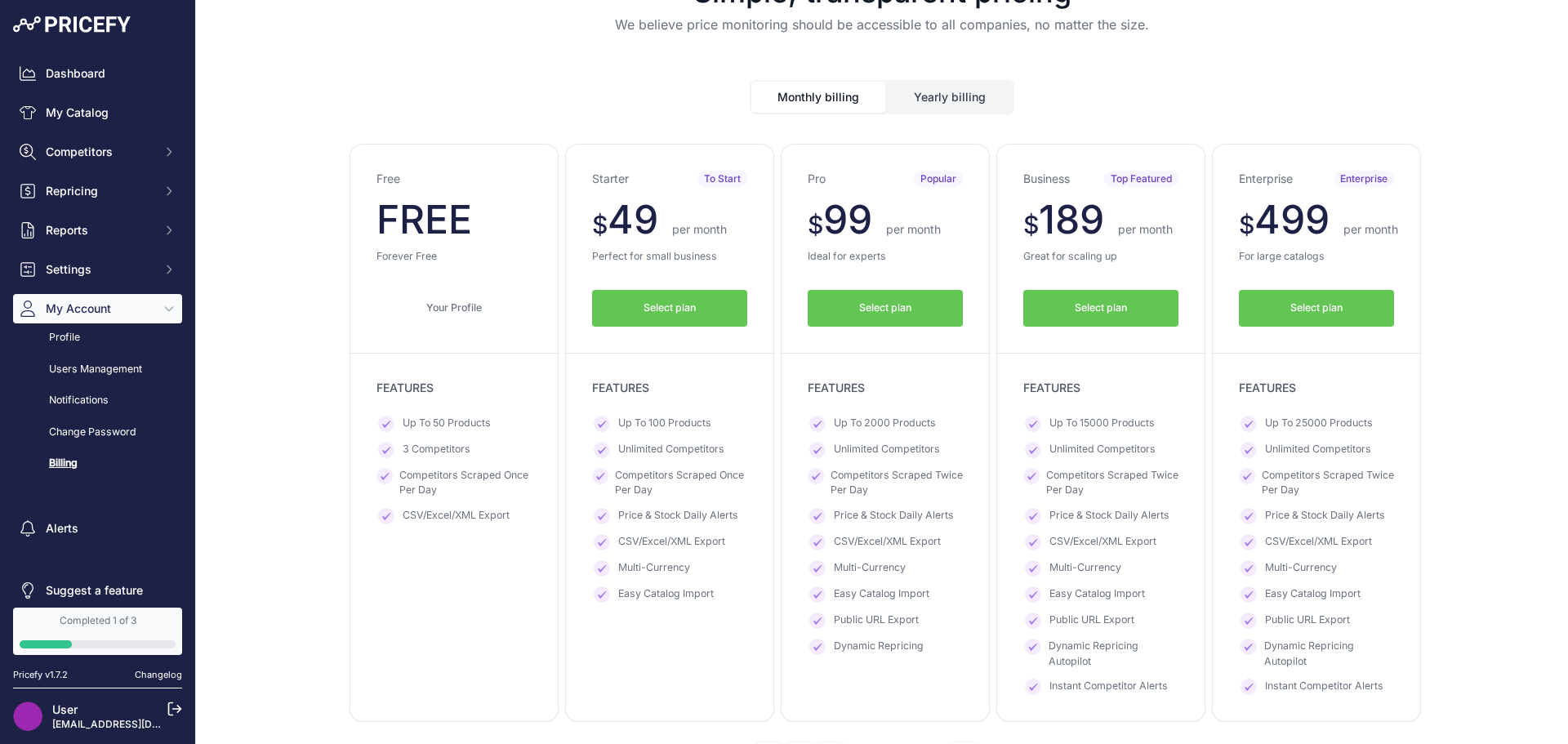
scroll to position [164, 0]
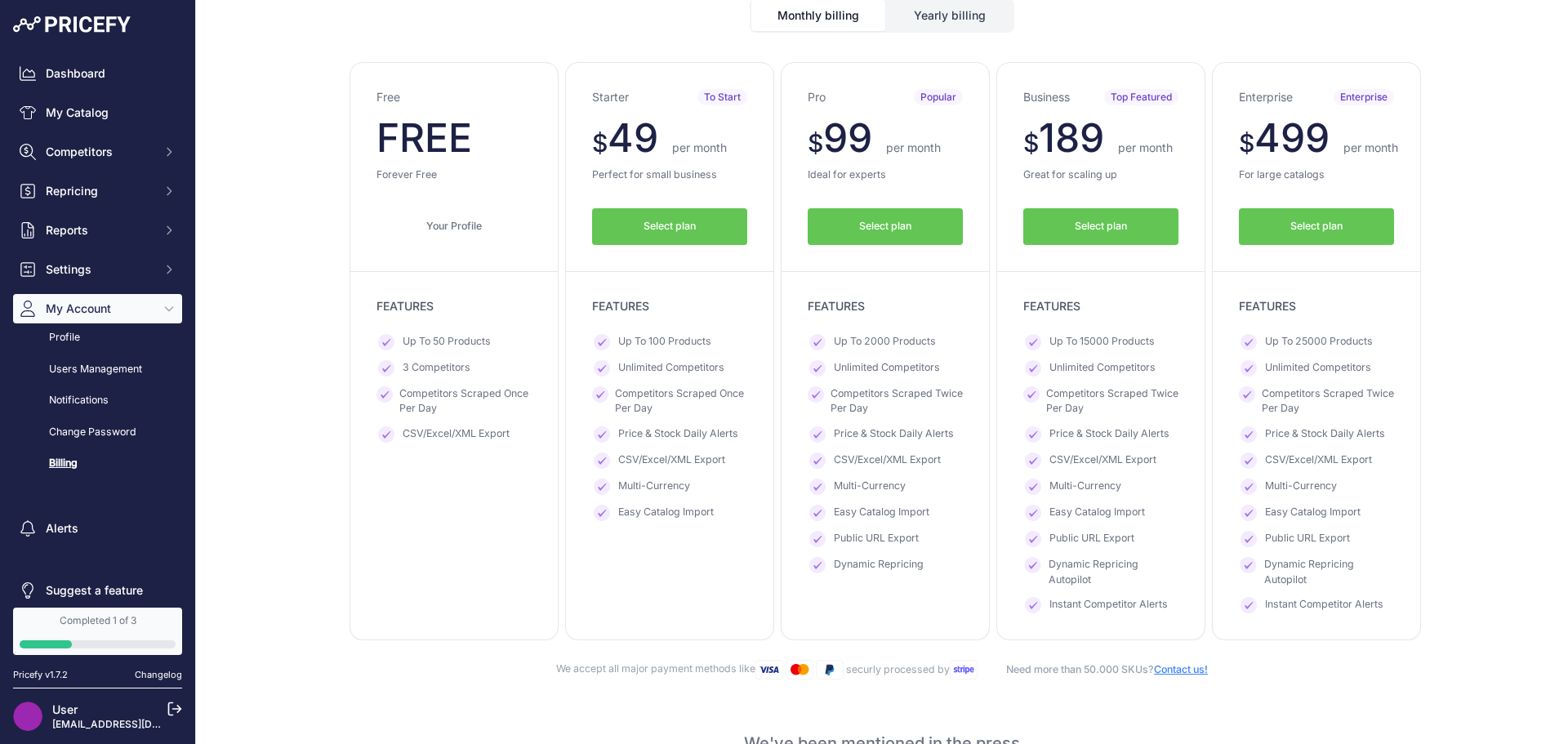
click at [1031, 612] on icon at bounding box center [1033, 605] width 16 height 16
drag, startPoint x: 1031, startPoint y: 612, endPoint x: 1446, endPoint y: 436, distance: 450.8
click at [1446, 436] on div "Free $ 0 $ 0 per month $ 0" at bounding box center [882, 352] width 1346 height 579
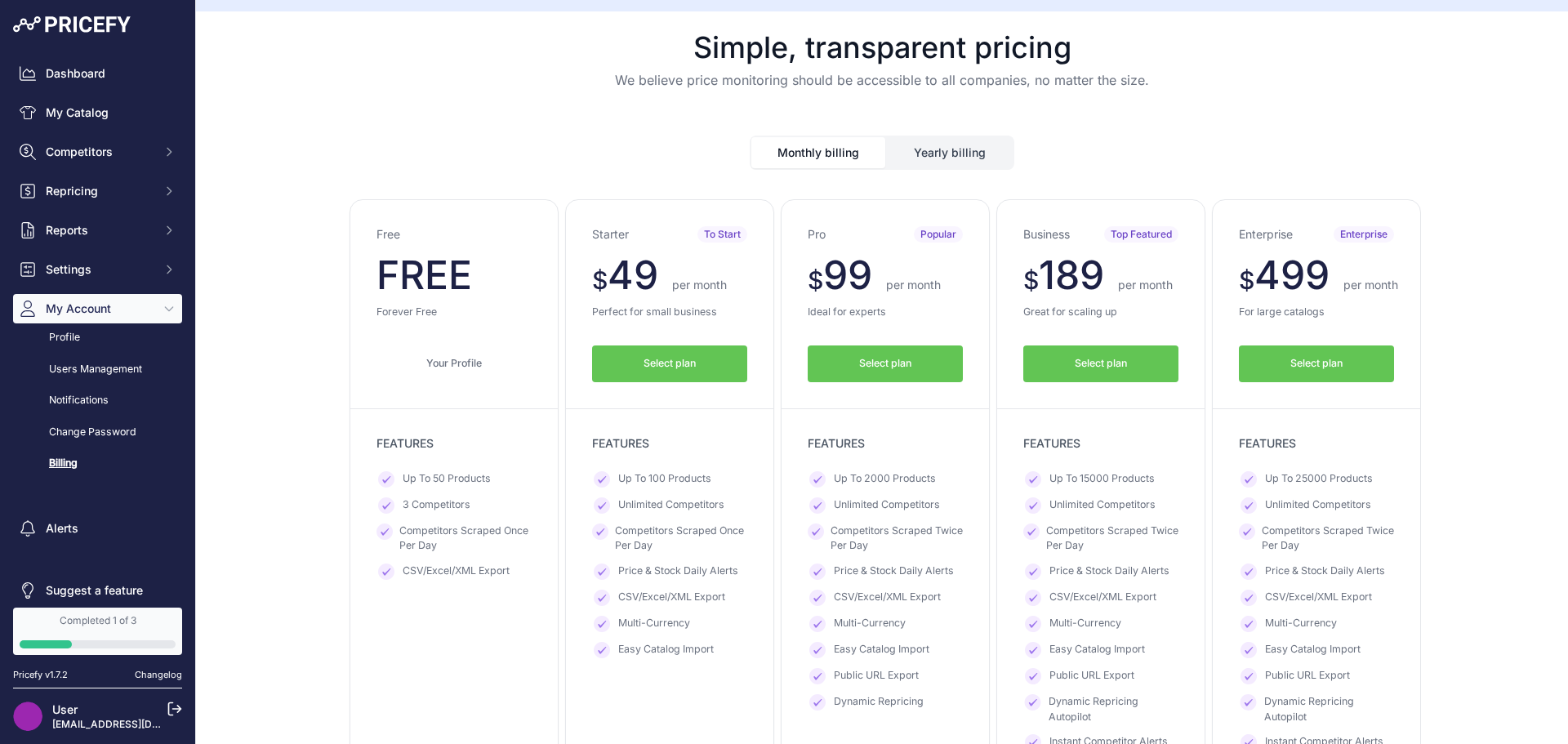
scroll to position [0, 0]
